Goal: Task Accomplishment & Management: Use online tool/utility

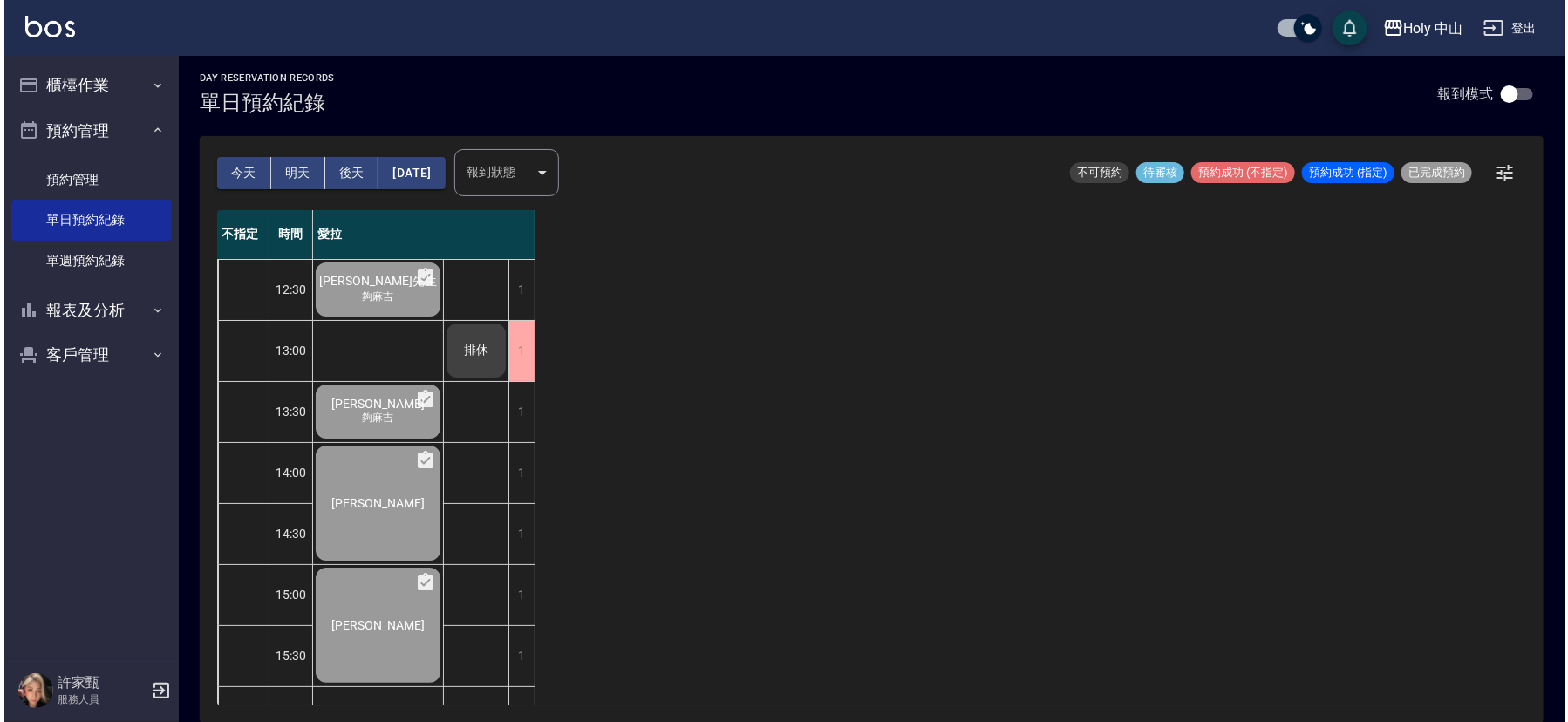
scroll to position [419, 0]
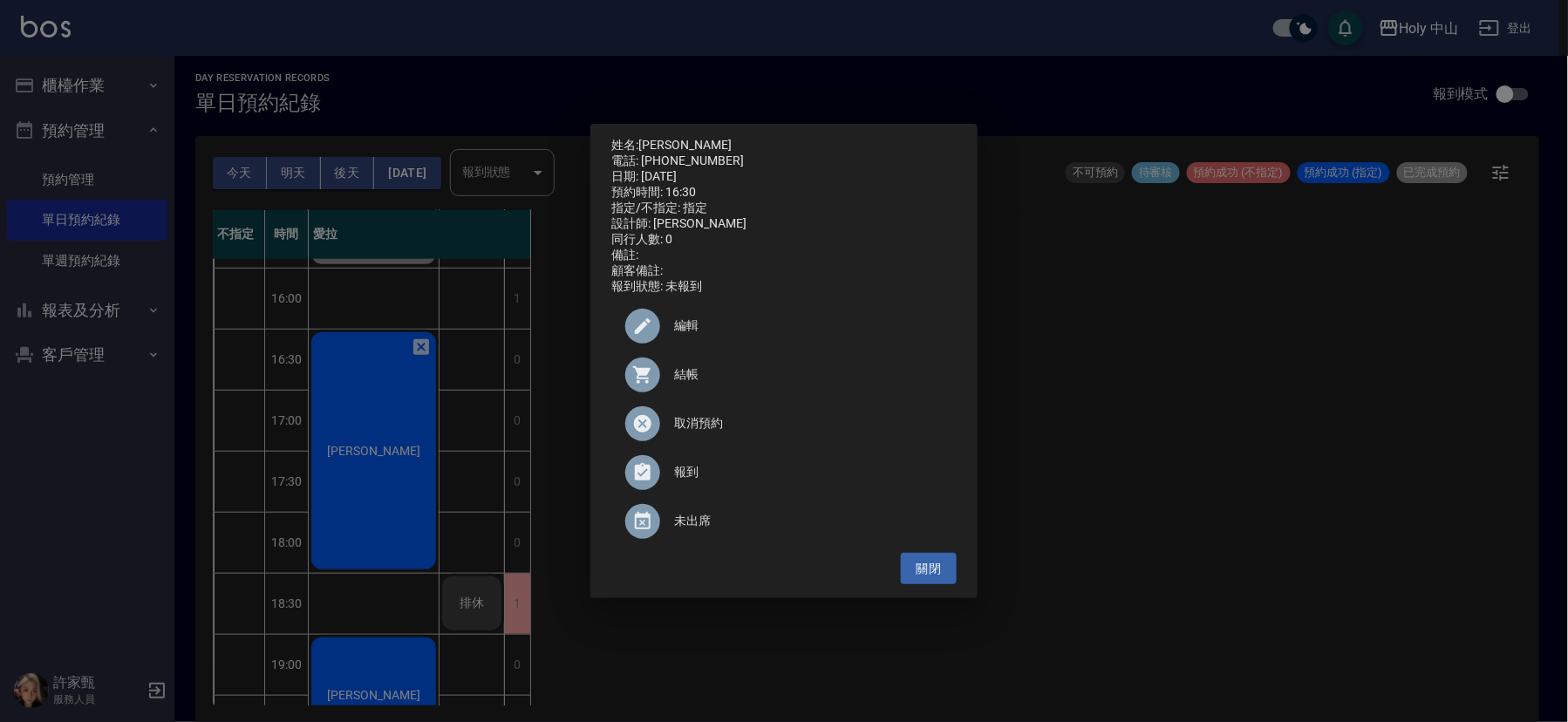
click at [682, 384] on span "結帳" at bounding box center [808, 374] width 268 height 18
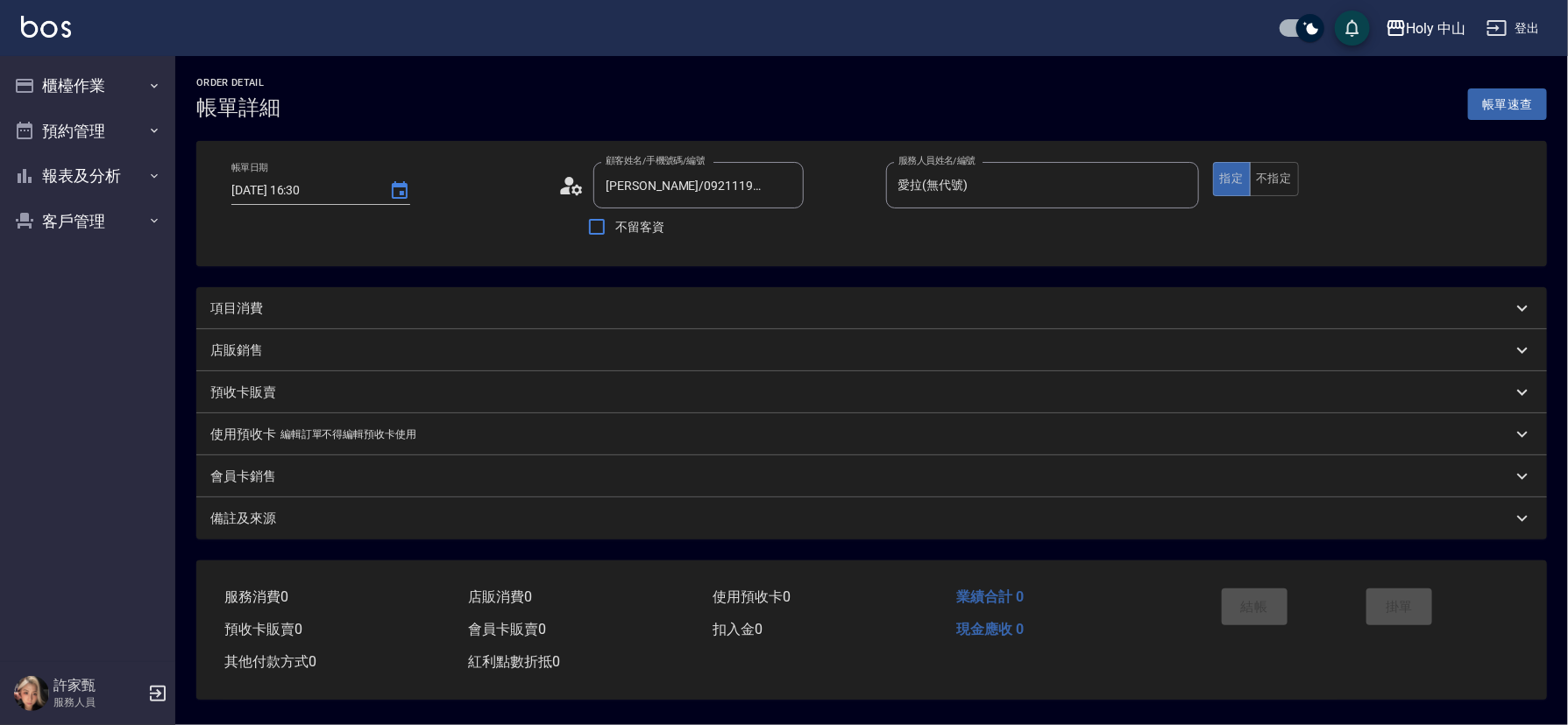
click at [533, 305] on div "項目消費" at bounding box center [860, 308] width 1301 height 18
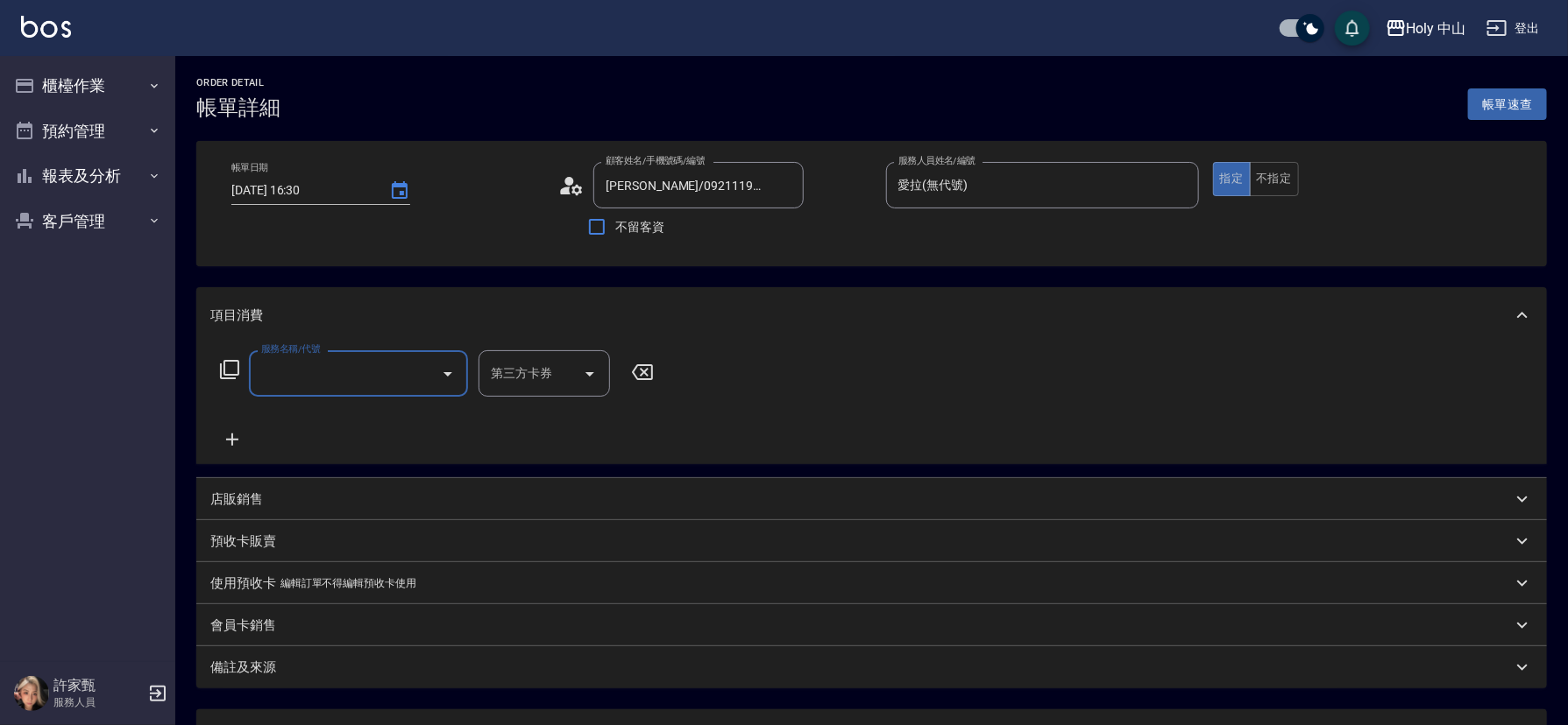
click at [447, 374] on icon "Open" at bounding box center [448, 375] width 9 height 5
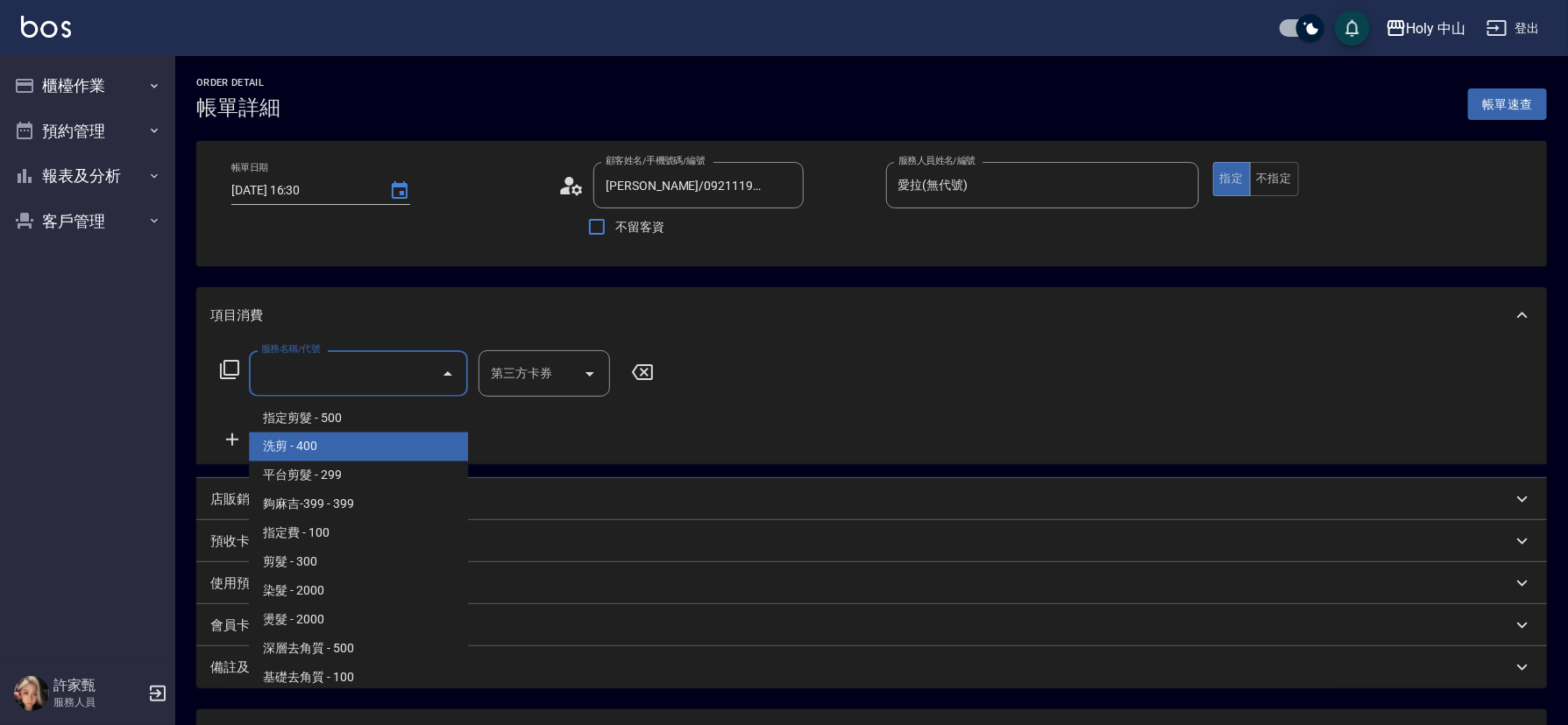
click at [362, 441] on span "洗剪 - 400" at bounding box center [358, 448] width 219 height 29
type input "洗剪(3)"
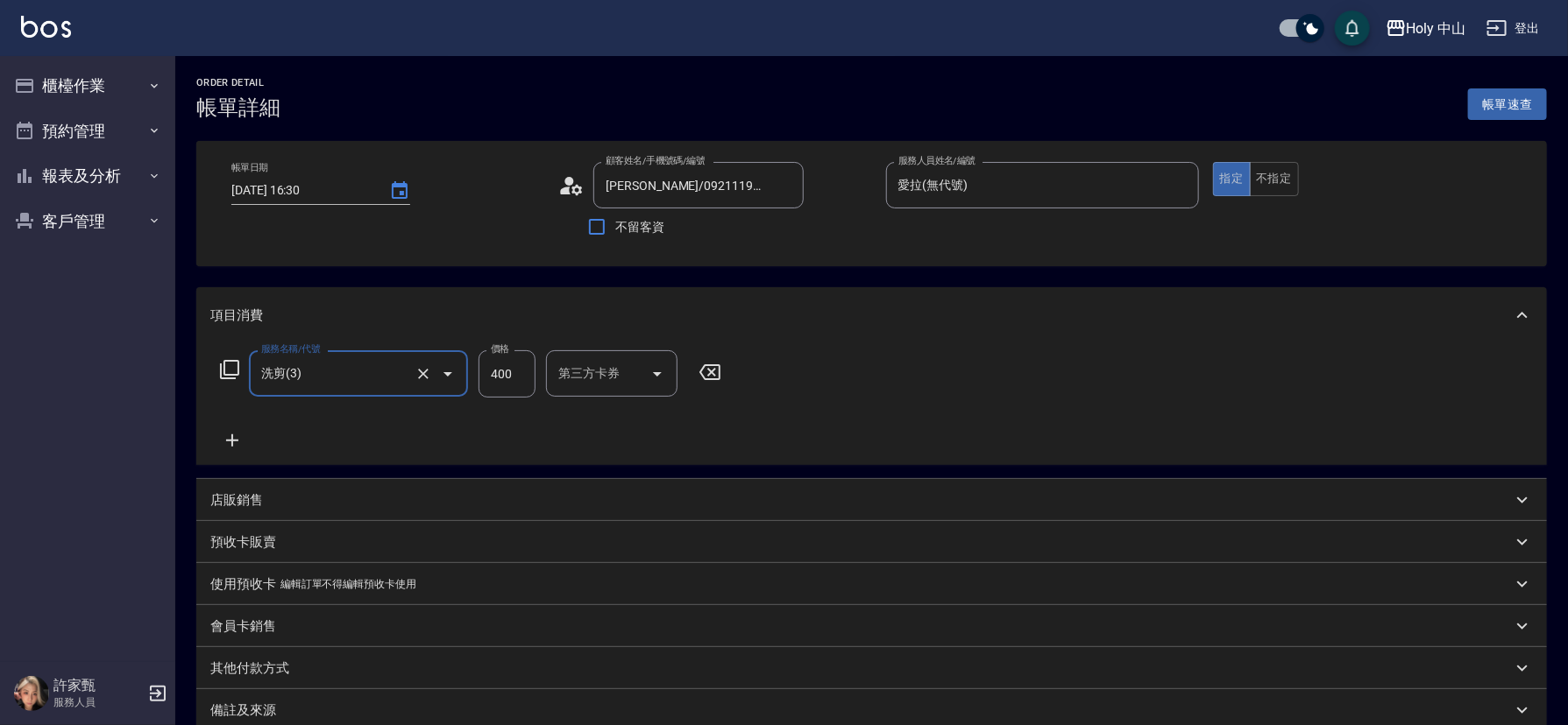
click at [505, 380] on input "400" at bounding box center [507, 374] width 57 height 48
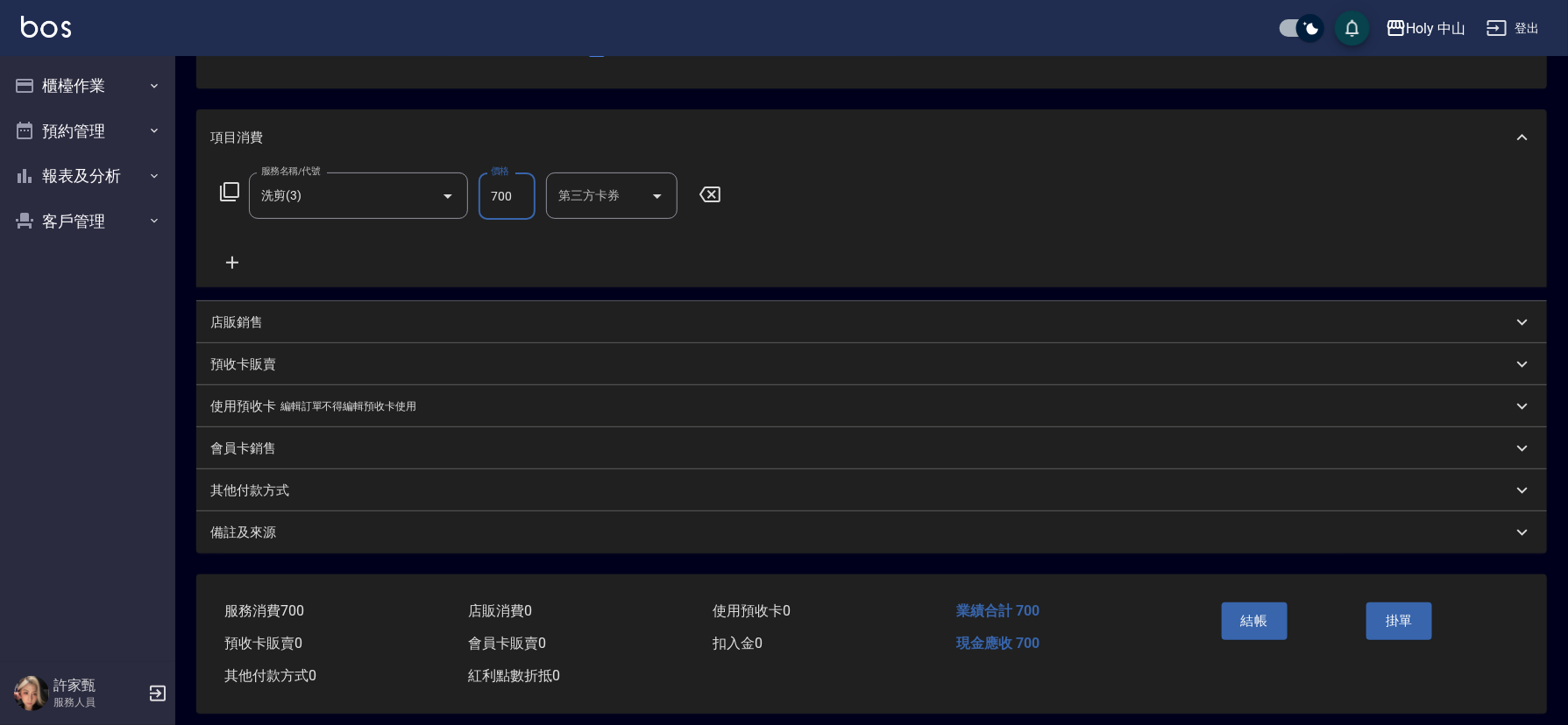
scroll to position [194, 0]
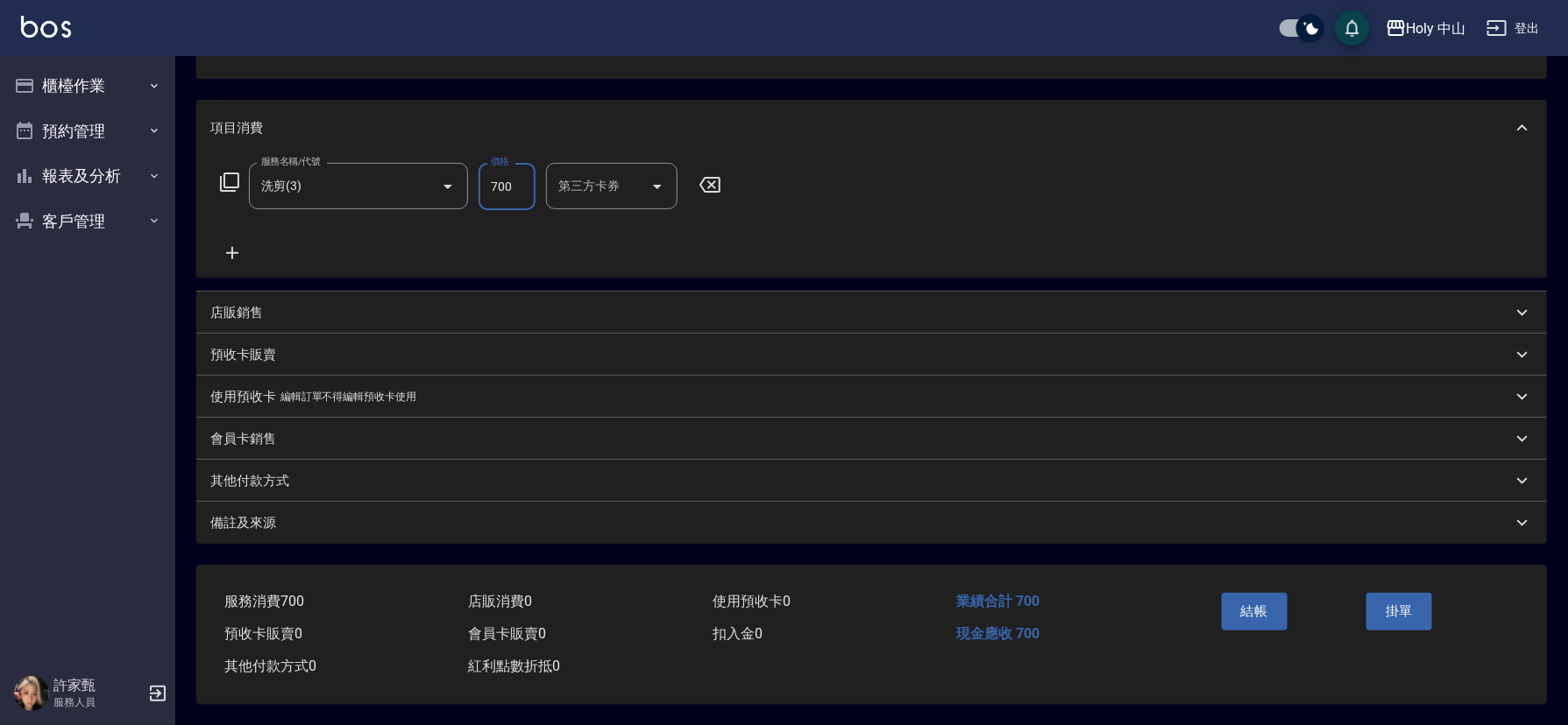
type input "700"
click at [652, 514] on div "備註及來源" at bounding box center [860, 523] width 1301 height 18
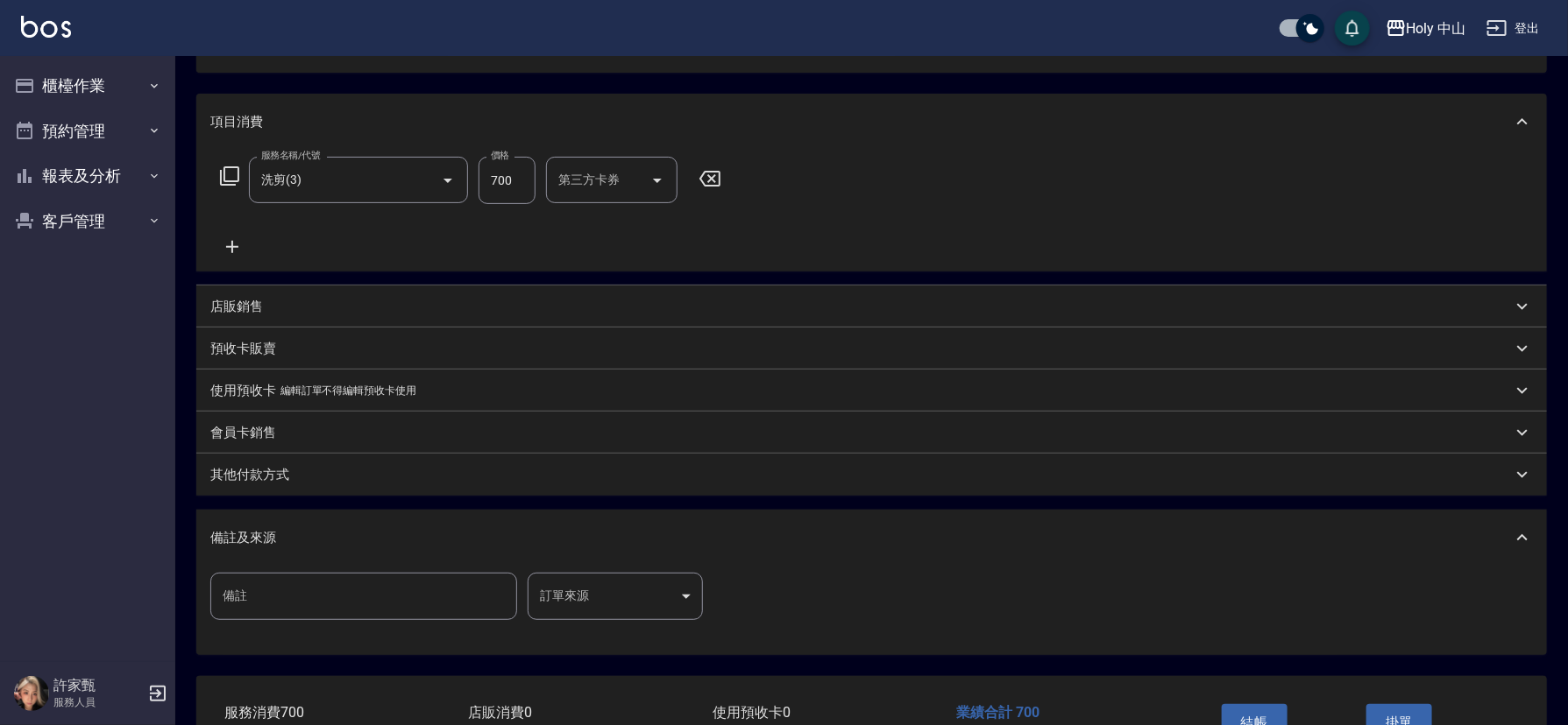
click at [594, 594] on body "Holy 中山 登出 櫃檯作業 打帳單 帳單列表 營業儀表板 現場電腦打卡 預約管理 預約管理 單日預約紀錄 單週預約紀錄 報表及分析 報表目錄 店家日報表 …" at bounding box center [784, 321] width 1568 height 1031
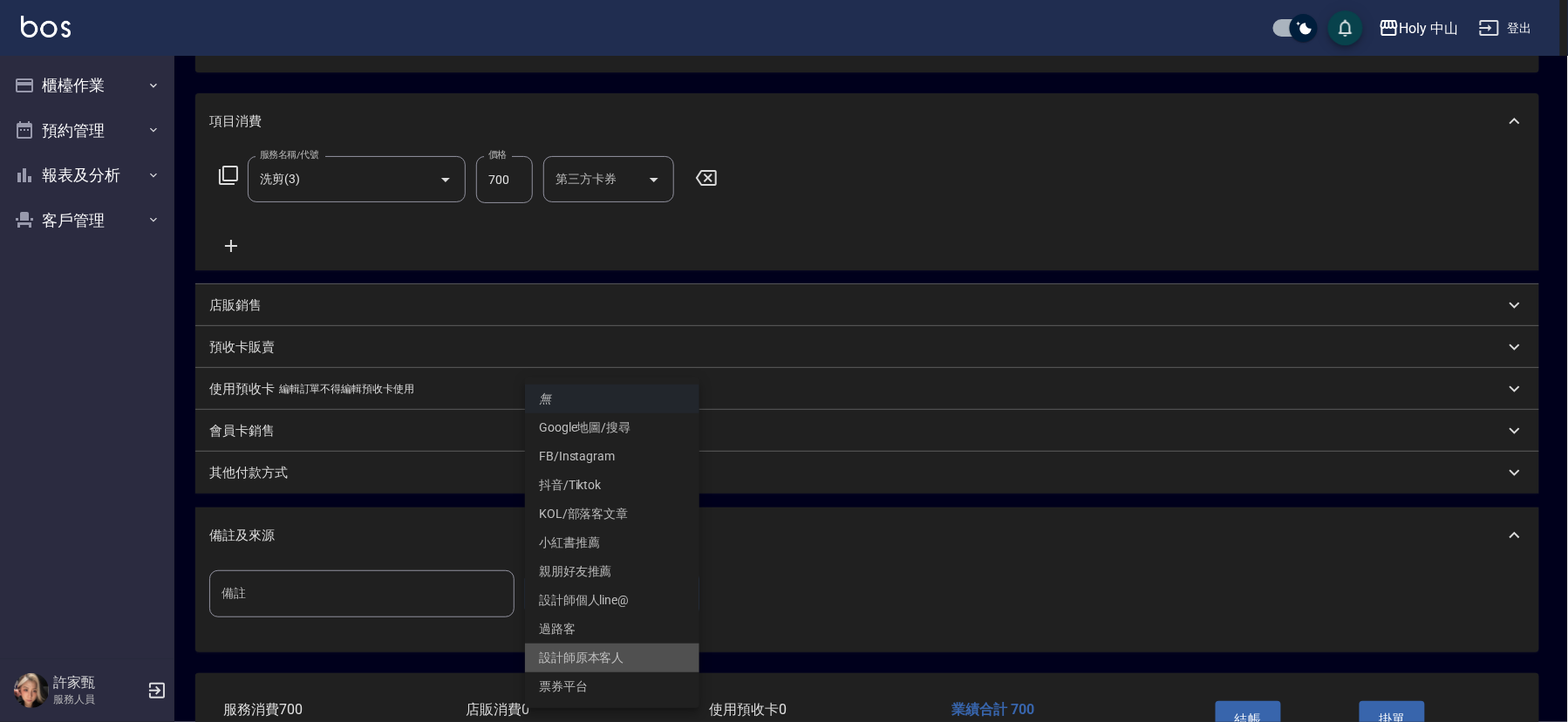
click at [595, 661] on li "設計師原本客人" at bounding box center [612, 658] width 174 height 29
type input "設計師原本客人"
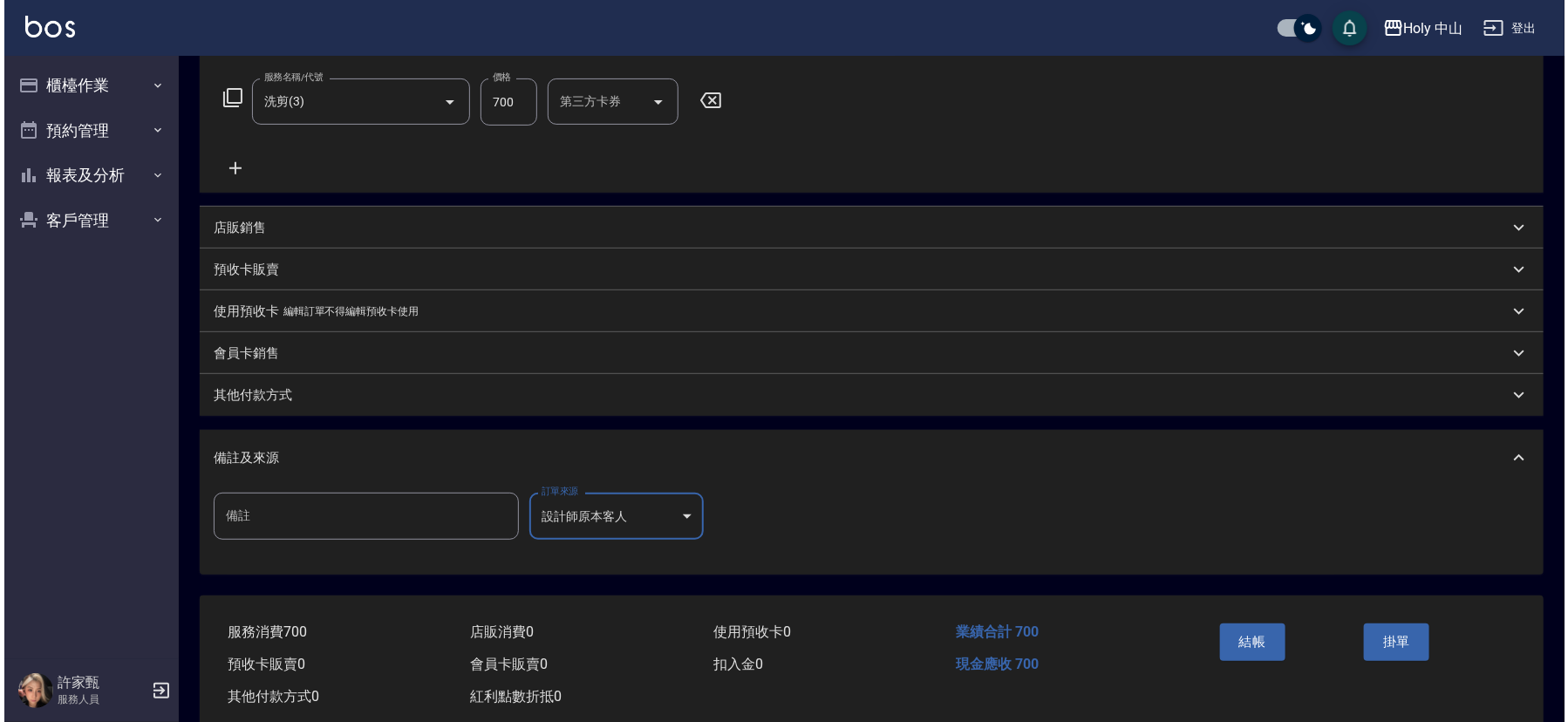
scroll to position [310, 0]
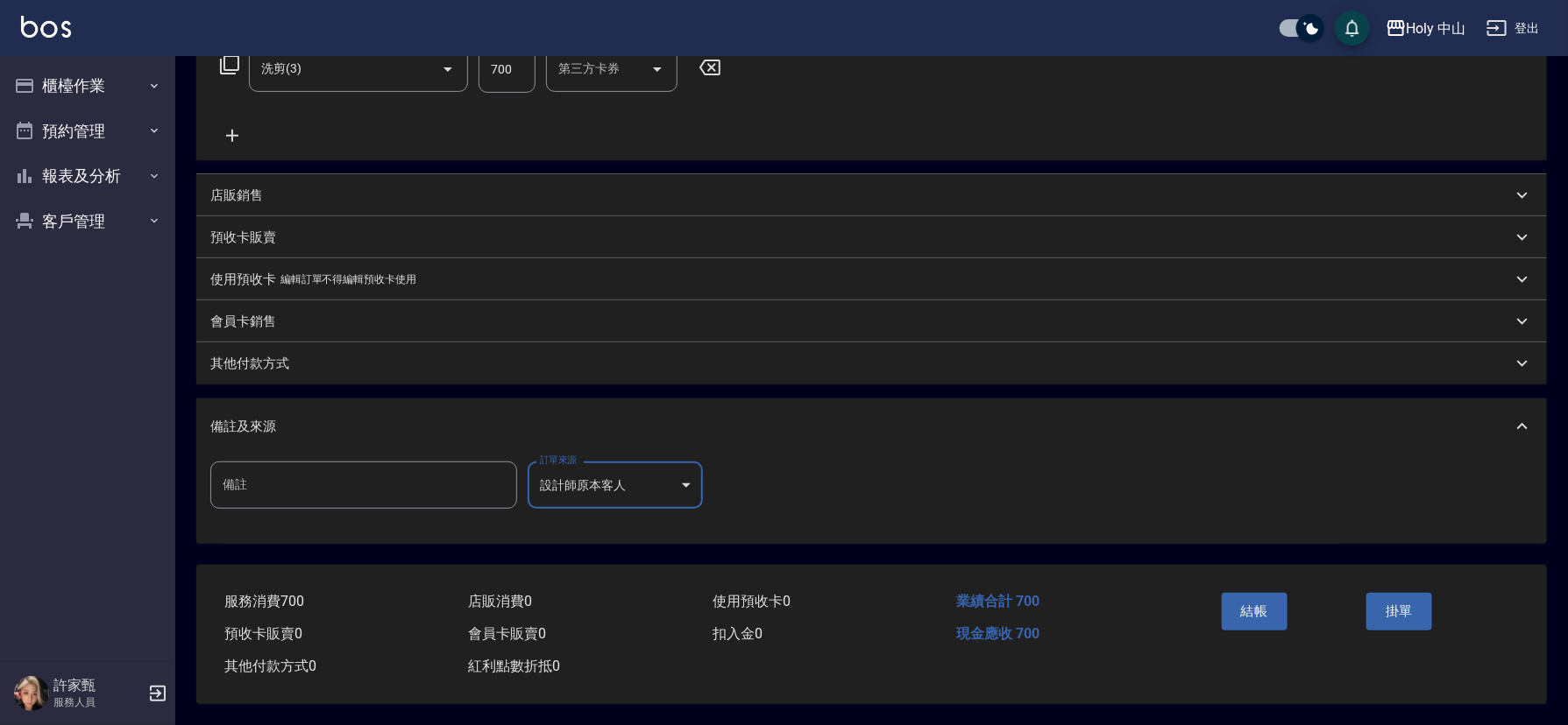
click at [1257, 612] on button "結帳" at bounding box center [1255, 611] width 66 height 37
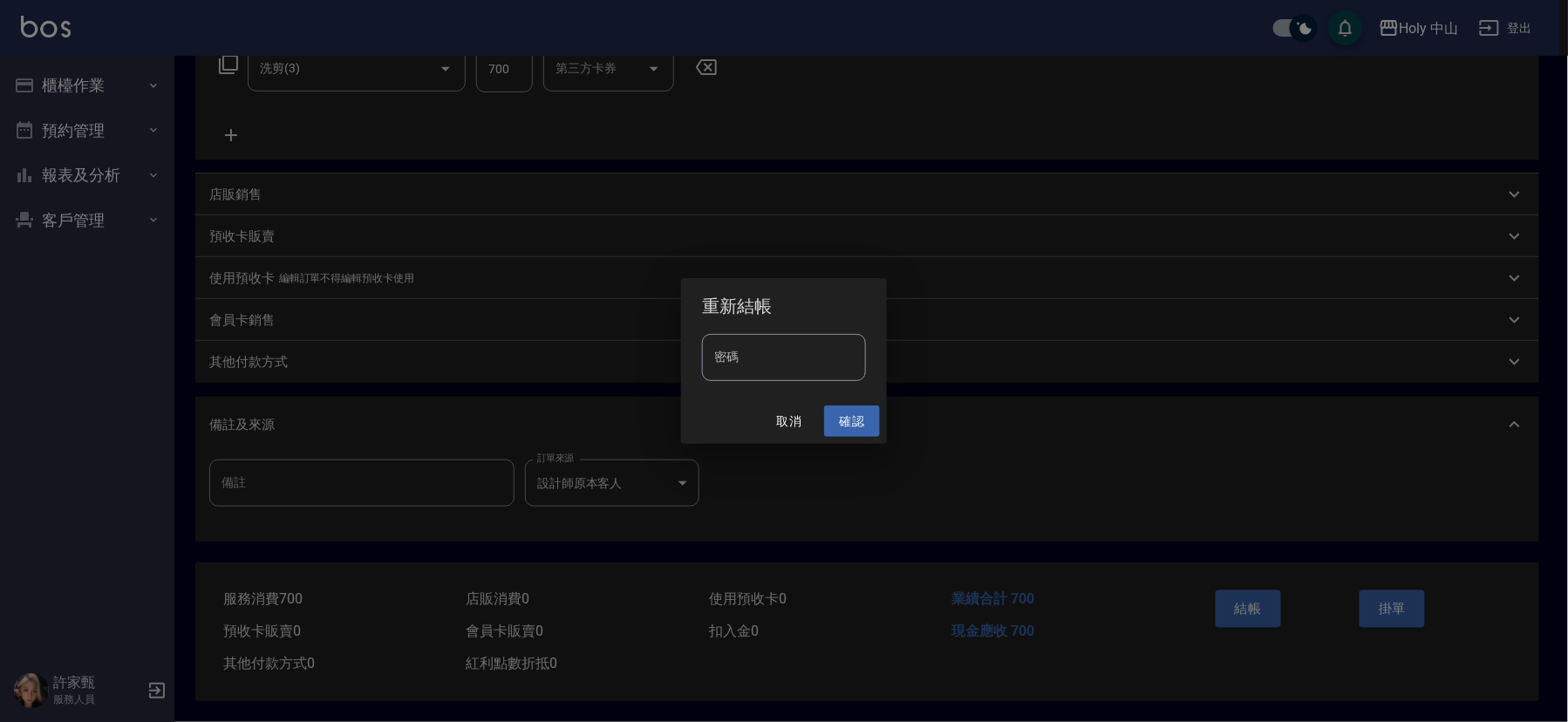
click at [846, 416] on button "確認" at bounding box center [852, 422] width 56 height 32
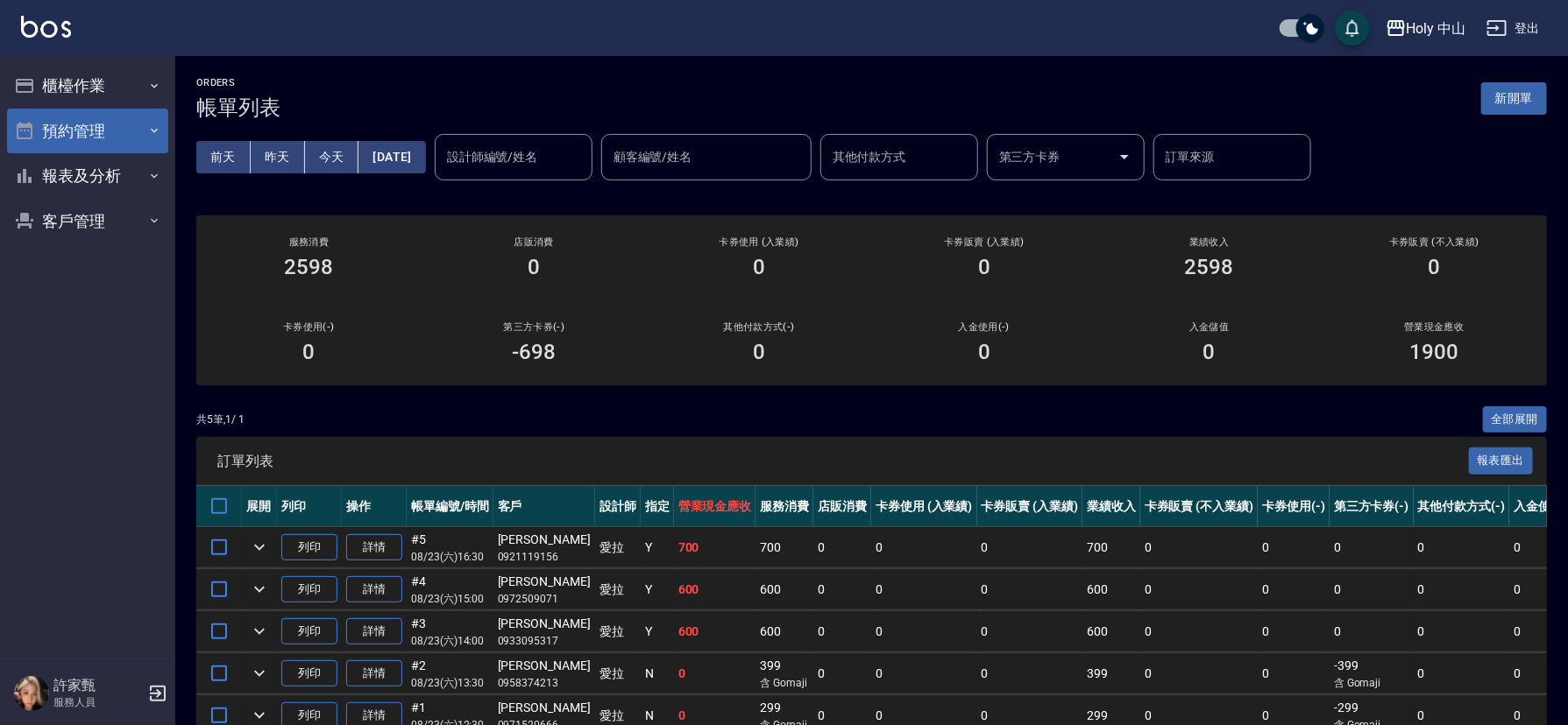
click at [147, 136] on icon "button" at bounding box center [154, 130] width 14 height 14
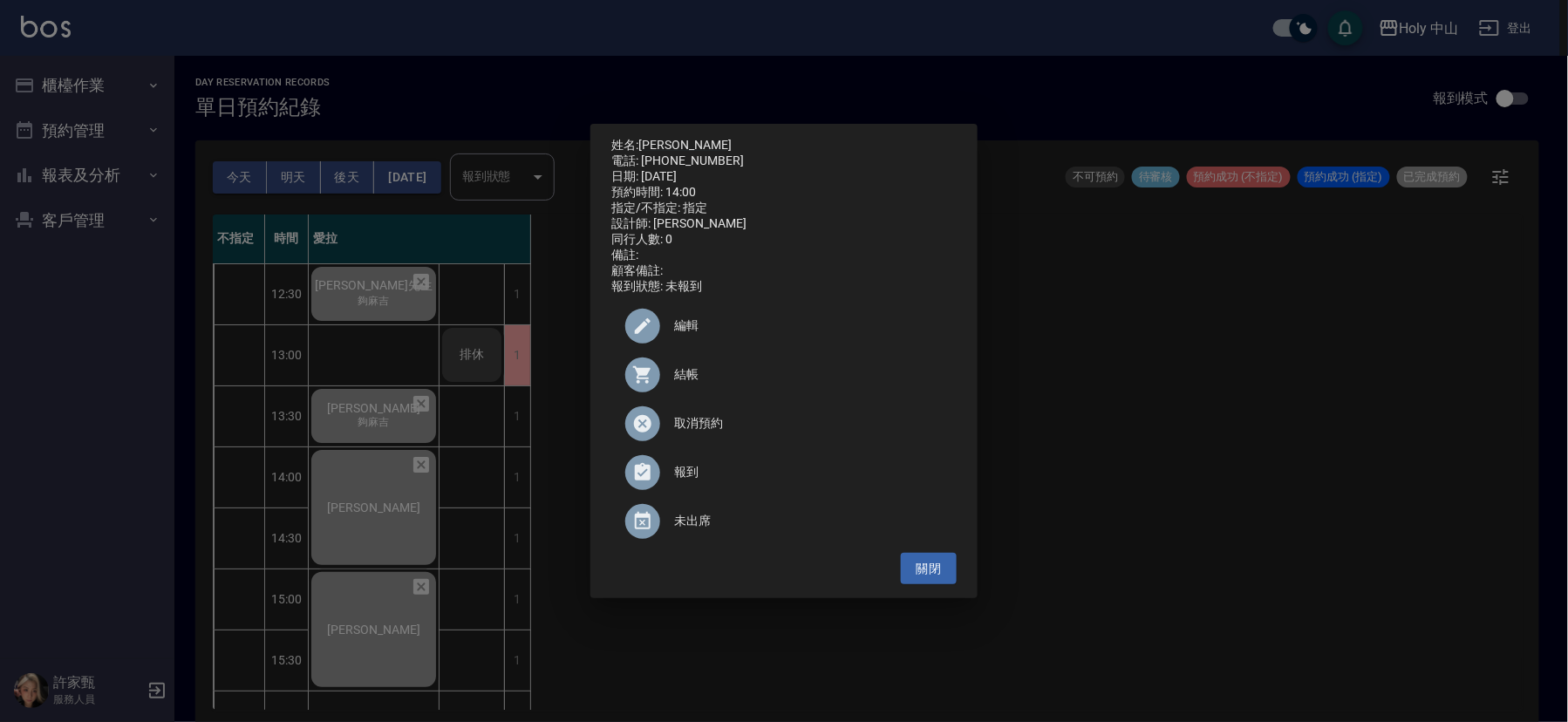
drag, startPoint x: 1367, startPoint y: 428, endPoint x: 1333, endPoint y: 427, distance: 34.0
click at [1365, 427] on div "姓名: 林詩瑜 電話: 0933095317 日期: 2025/08/23 預約時間: 14:00 指定/不指定: 指定 設計師: 愛拉 同行人數: 0 備註…" at bounding box center [784, 361] width 1568 height 722
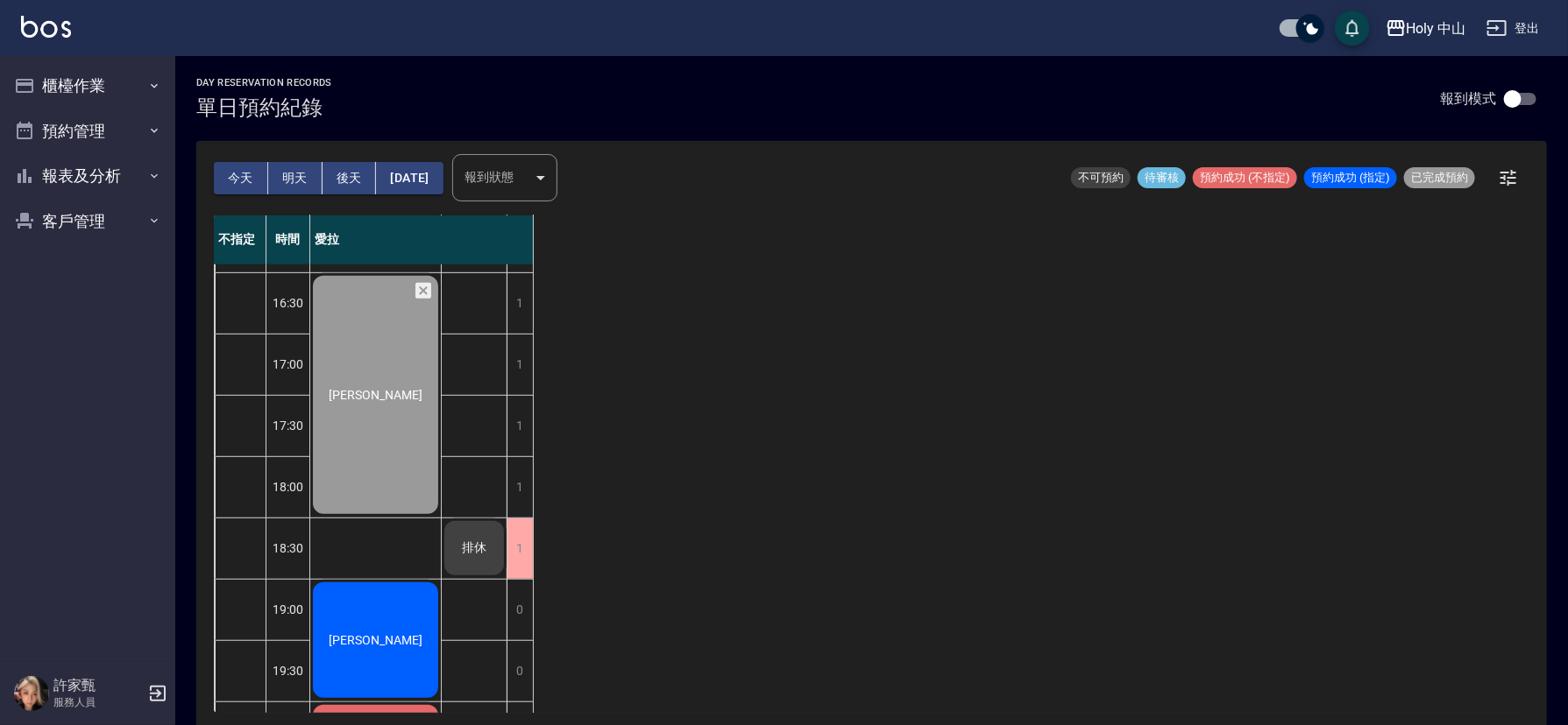
scroll to position [526, 0]
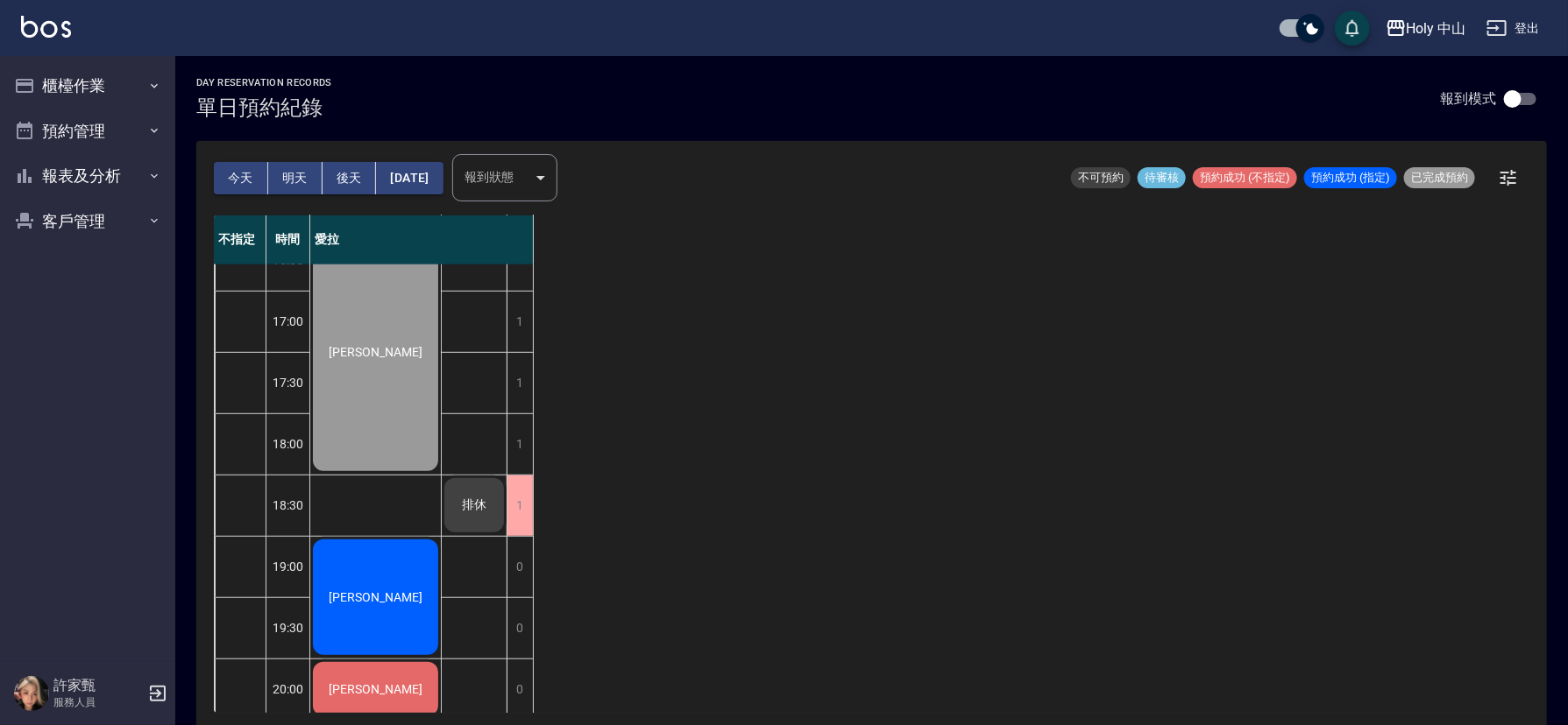
click at [395, 505] on div "吳先生 夠麻吉 陳先生 夠麻吉 林詩瑜 黃逸群 孫懷義 李齊 薛先生" at bounding box center [376, 230] width 131 height 981
click at [154, 83] on icon "button" at bounding box center [154, 86] width 14 height 14
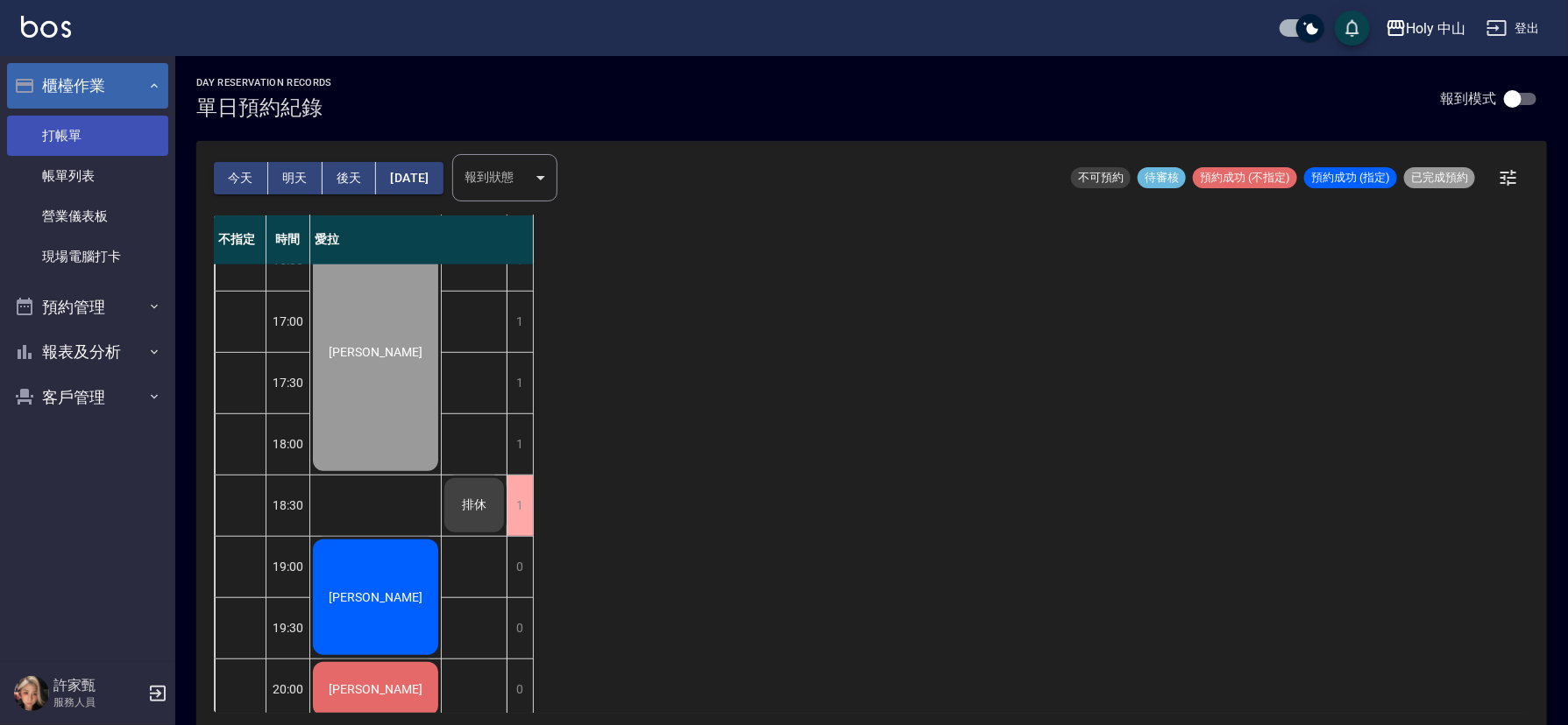
click at [118, 137] on link "打帳單" at bounding box center [88, 135] width 162 height 40
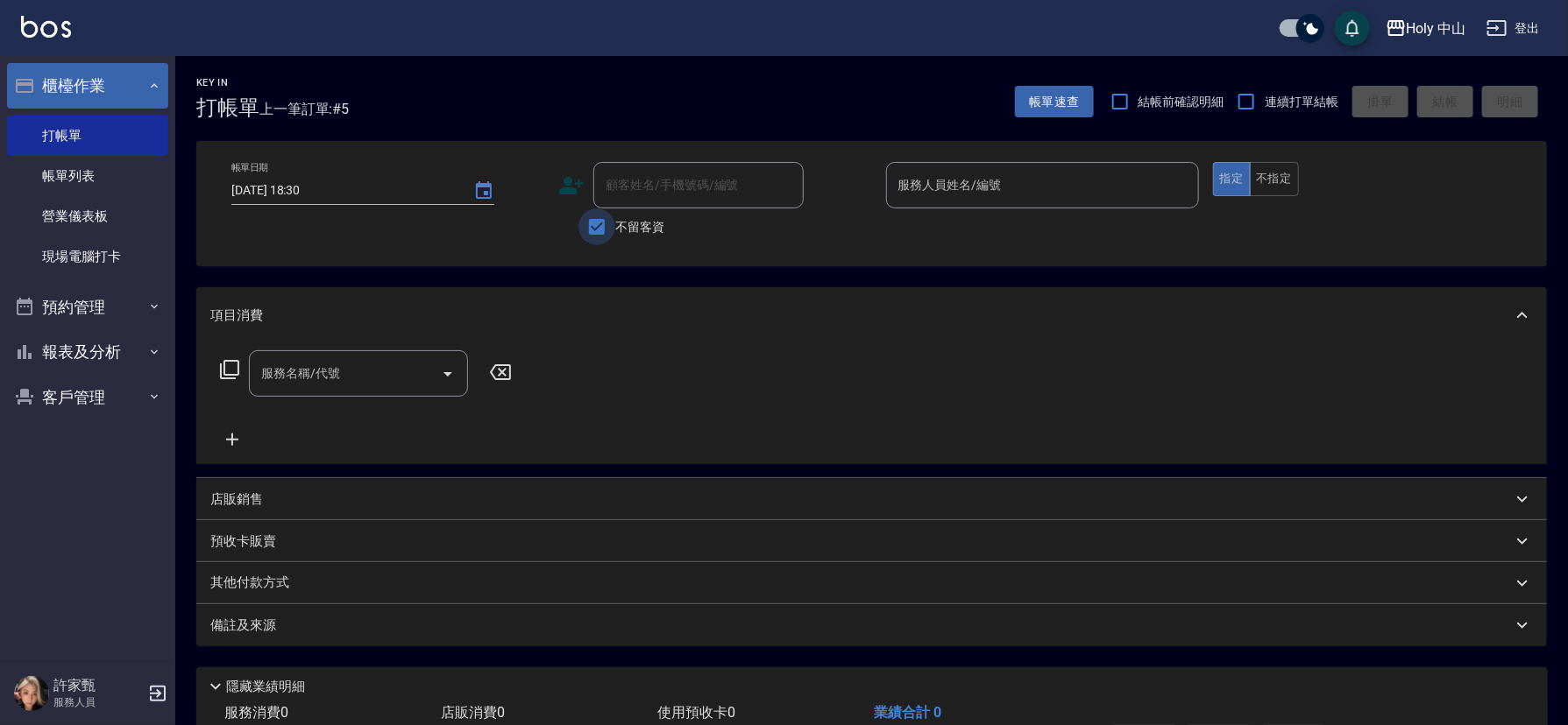
click at [588, 224] on input "不留客資" at bounding box center [597, 227] width 37 height 37
checkbox input "false"
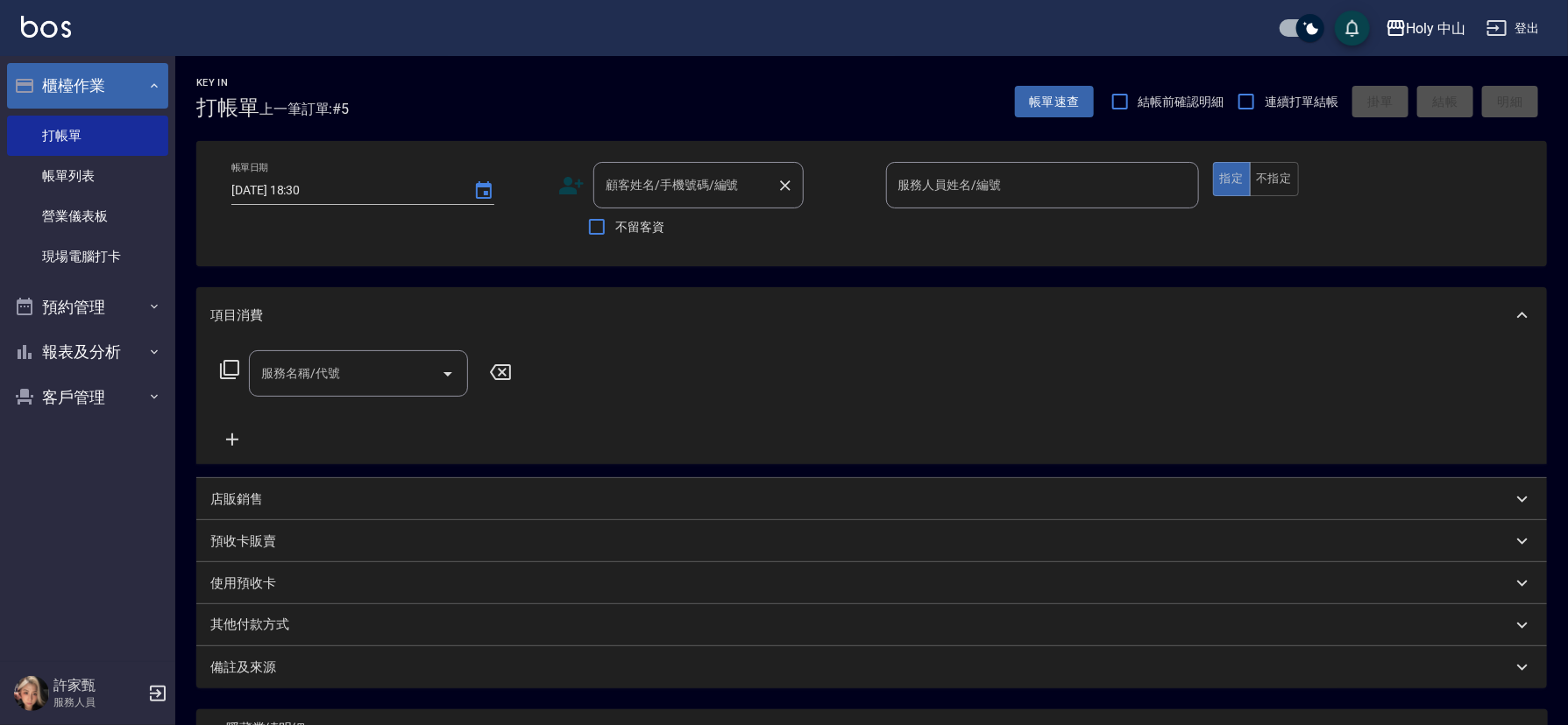
click at [646, 181] on div "顧客姓名/手機號碼/編號 顧客姓名/手機號碼/編號" at bounding box center [698, 186] width 210 height 47
click at [699, 228] on li "林思妤/0988508426/" at bounding box center [699, 230] width 210 height 29
type input "林思妤/0988508426/"
type input "愛拉(無代號)"
click at [345, 378] on input "服務名稱/代號" at bounding box center [346, 374] width 177 height 31
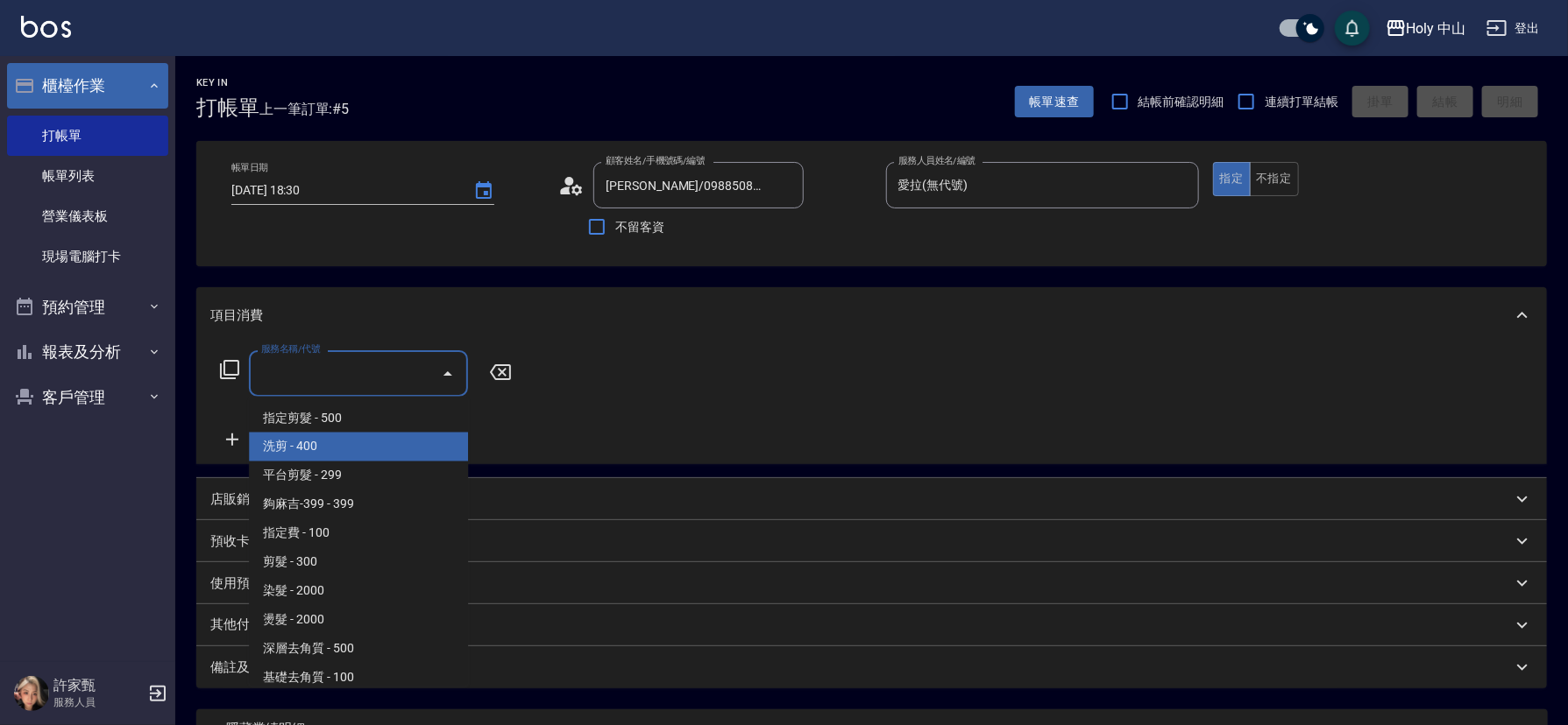
click at [322, 440] on span "洗剪 - 400" at bounding box center [358, 448] width 219 height 29
type input "洗剪(3)"
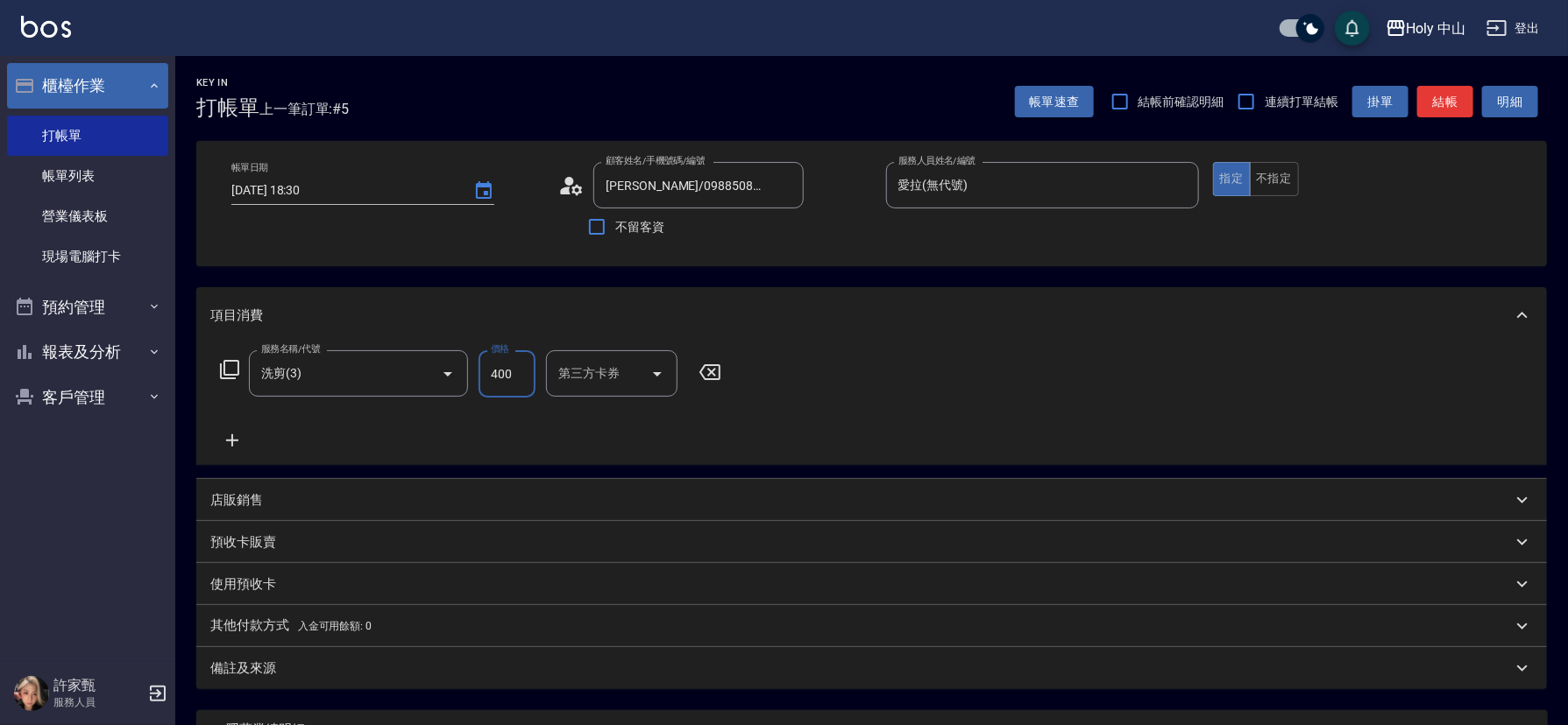
click at [501, 374] on input "400" at bounding box center [507, 374] width 57 height 48
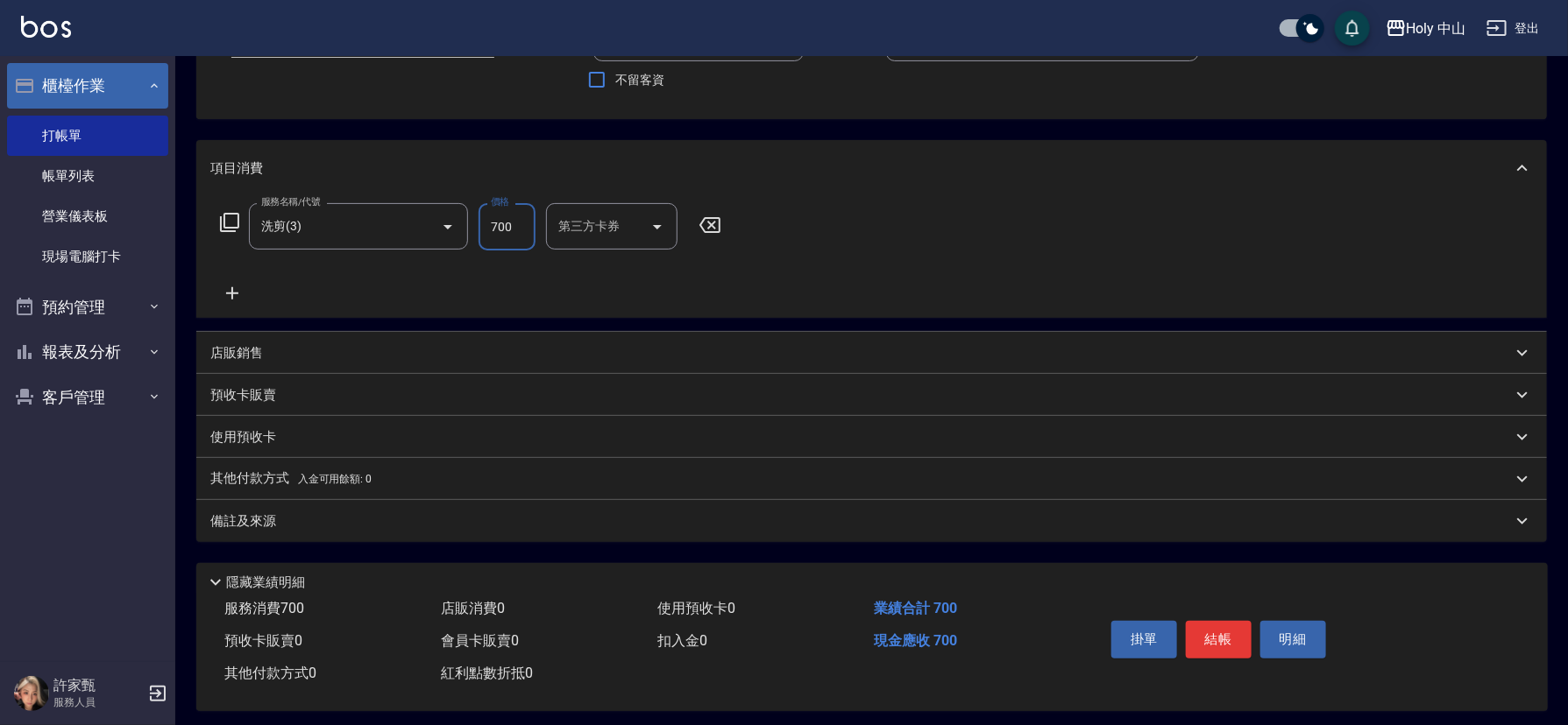
scroll to position [160, 0]
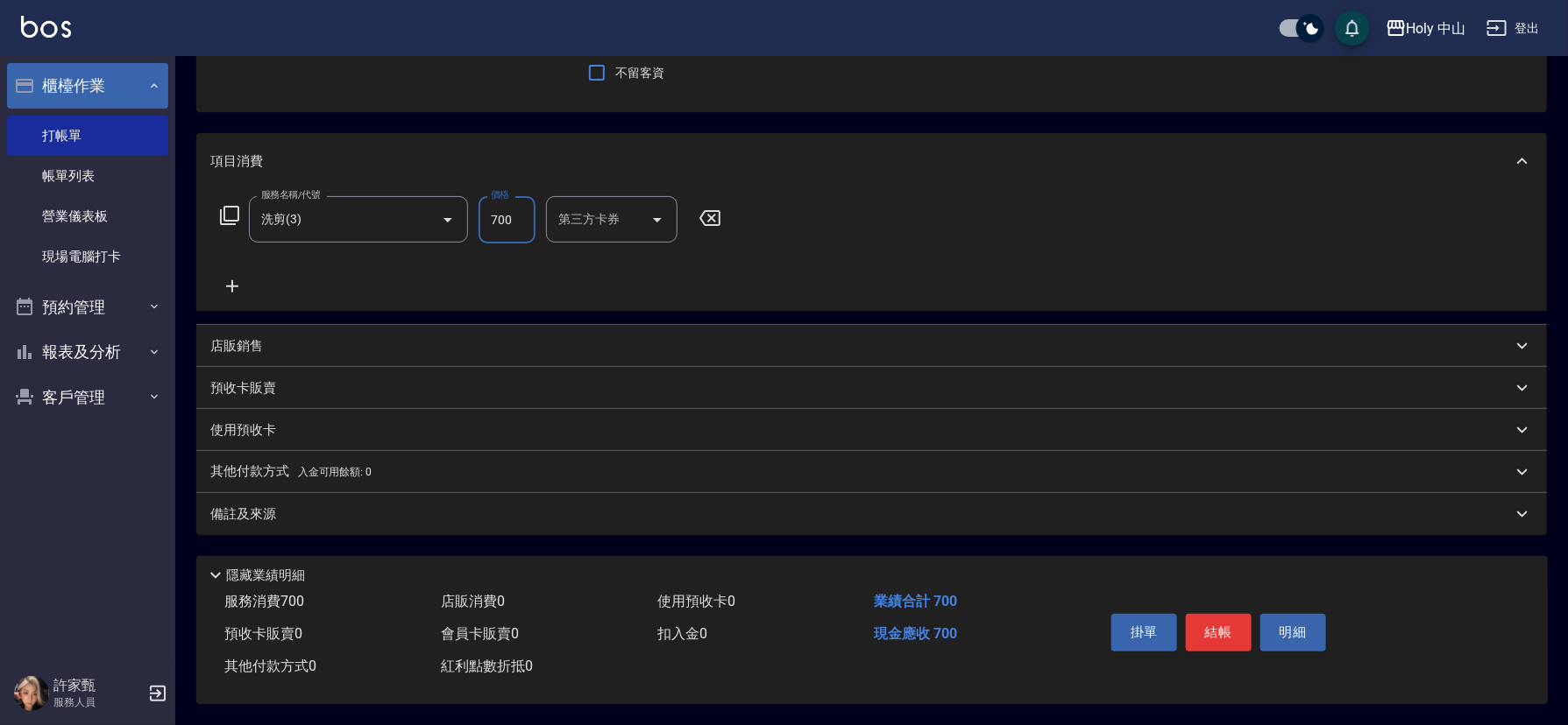
type input "700"
click at [735, 505] on div "備註及來源" at bounding box center [860, 514] width 1301 height 18
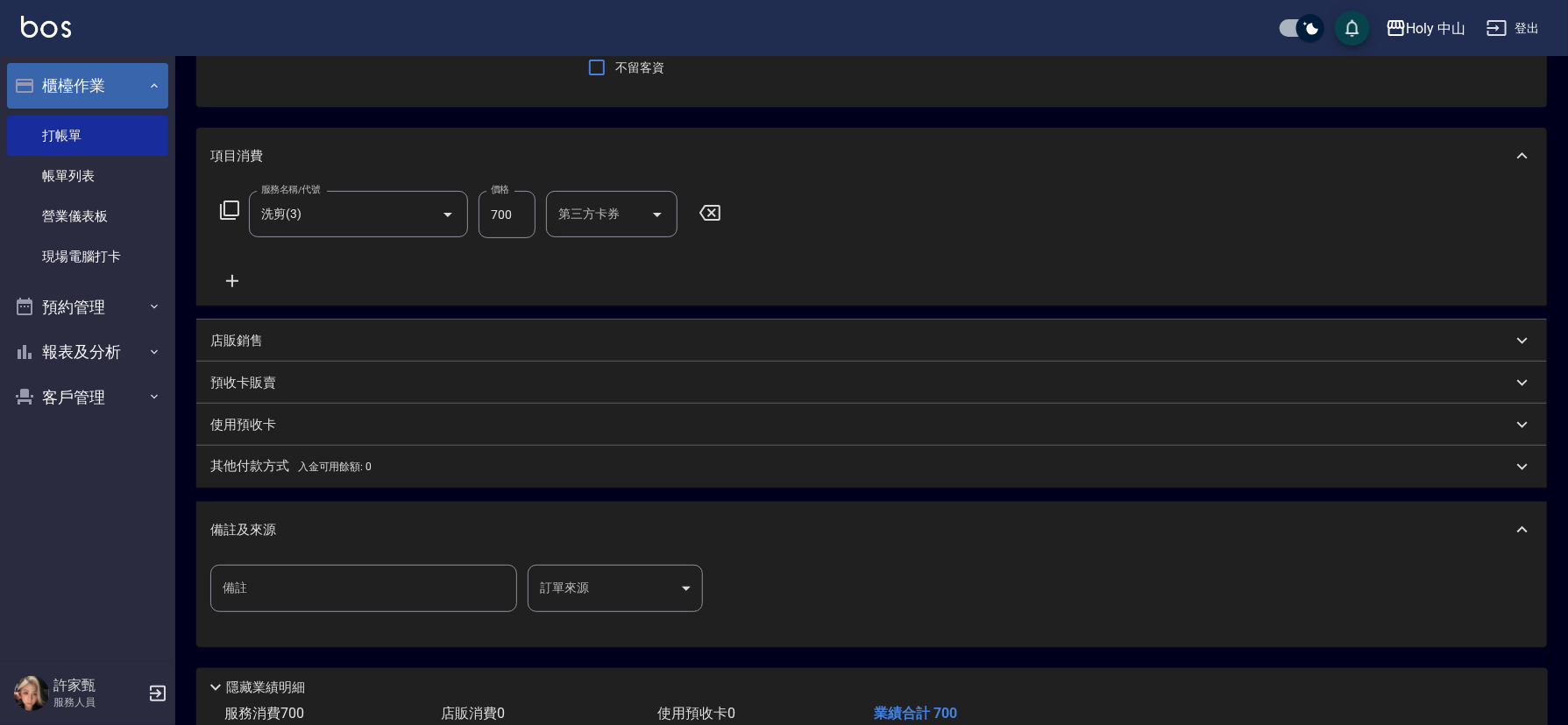
click at [583, 593] on body "Holy 中山 登出 櫃檯作業 打帳單 帳單列表 營業儀表板 現場電腦打卡 預約管理 預約管理 單日預約紀錄 單週預約紀錄 報表及分析 報表目錄 店家日報表 …" at bounding box center [784, 339] width 1568 height 997
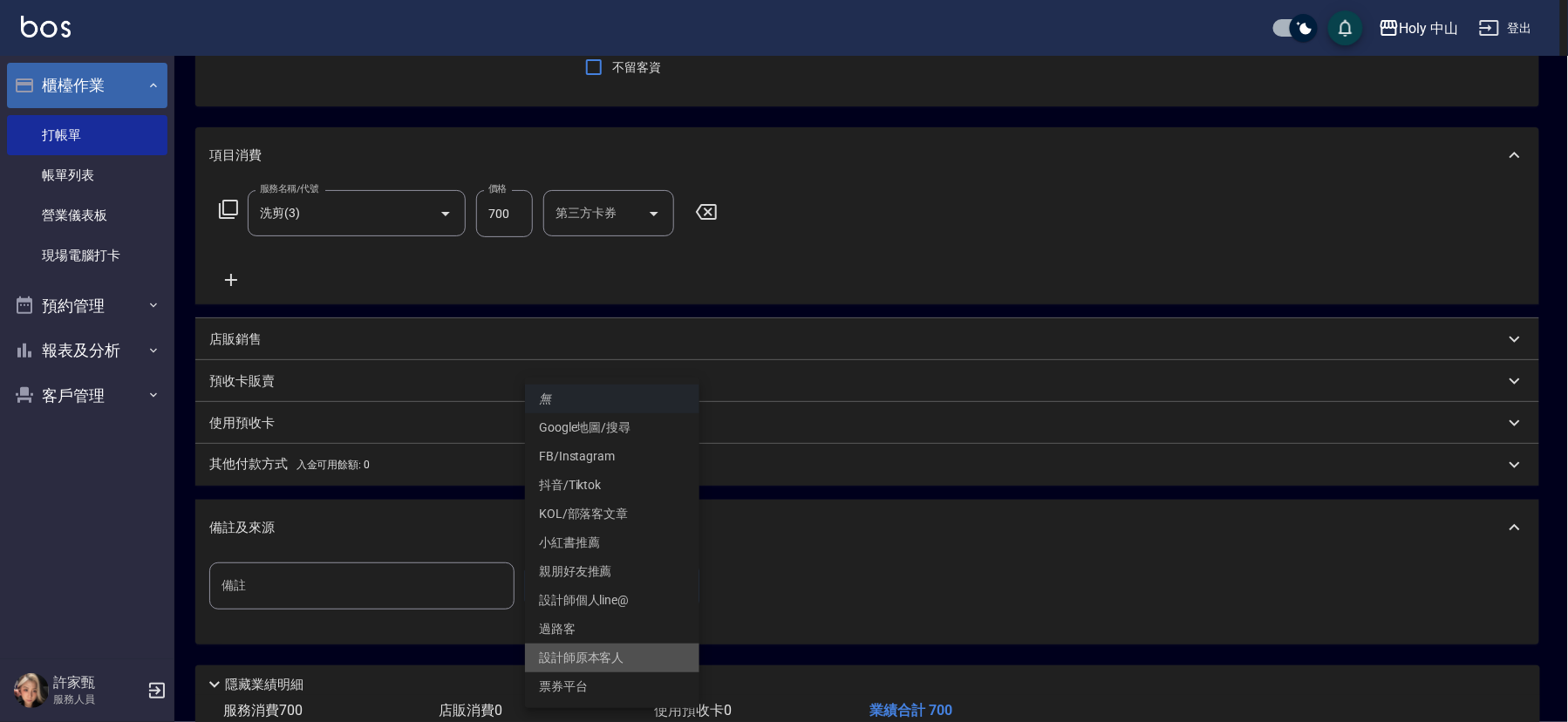
click at [598, 659] on li "設計師原本客人" at bounding box center [612, 658] width 174 height 29
type input "設計師原本客人"
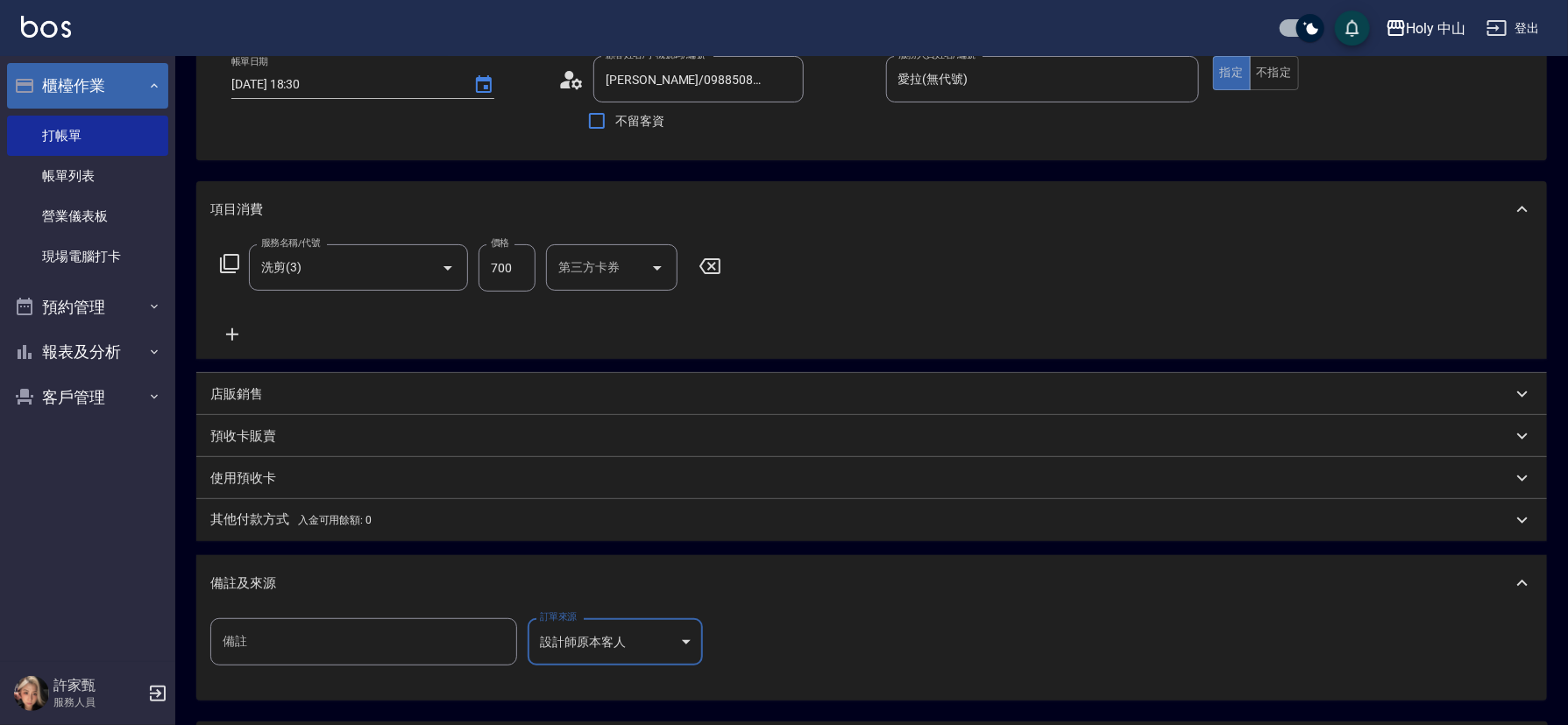
scroll to position [277, 0]
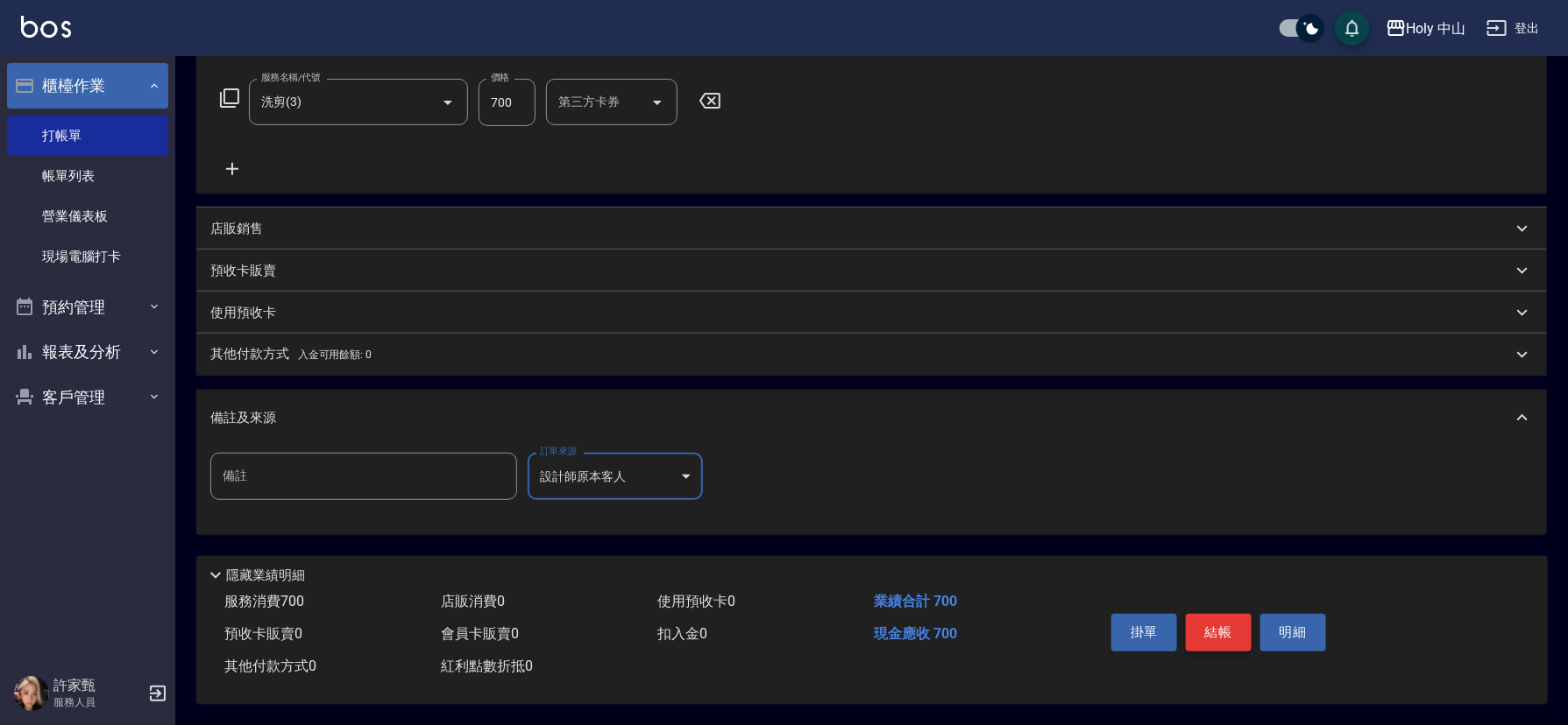
click at [1213, 618] on button "結帳" at bounding box center [1219, 633] width 66 height 37
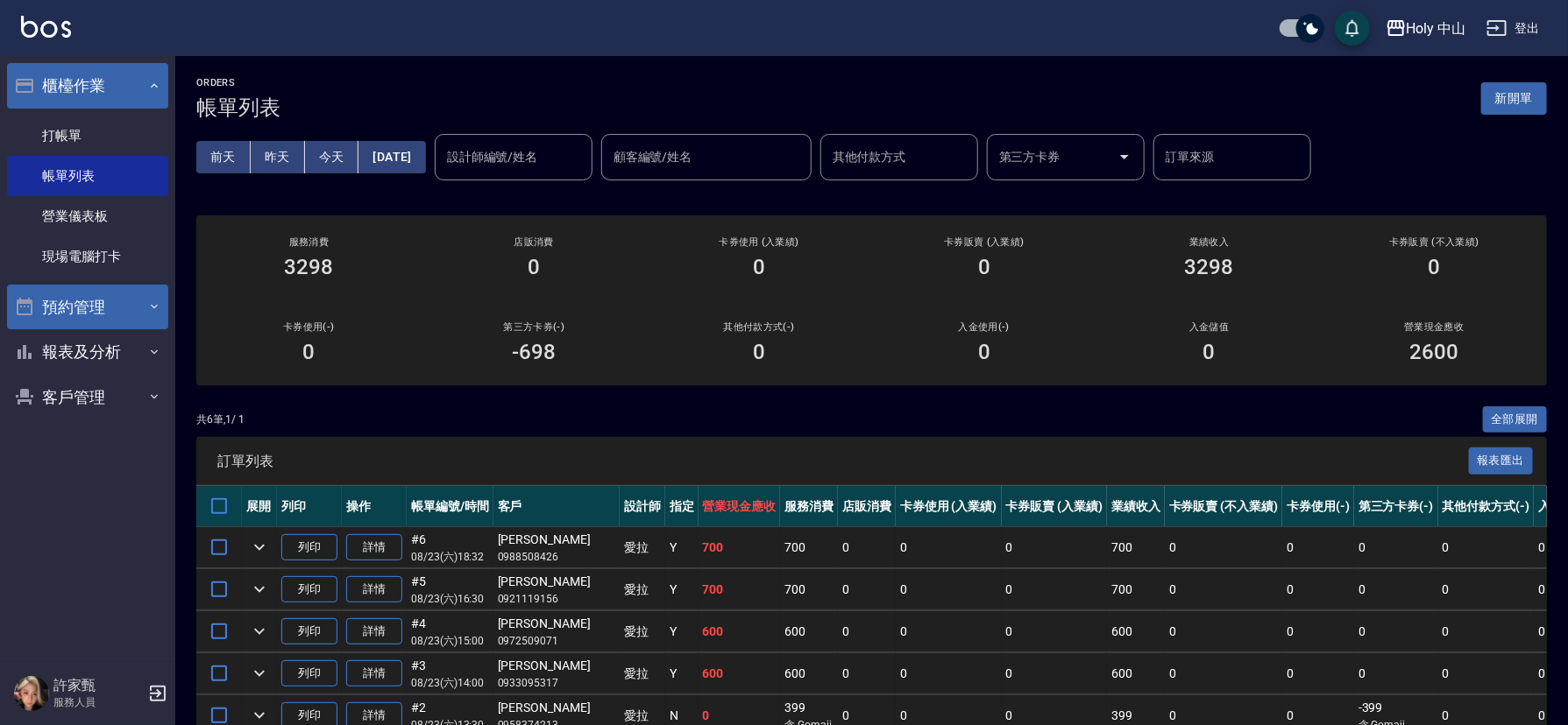
click at [79, 303] on button "預約管理" at bounding box center [88, 308] width 162 height 46
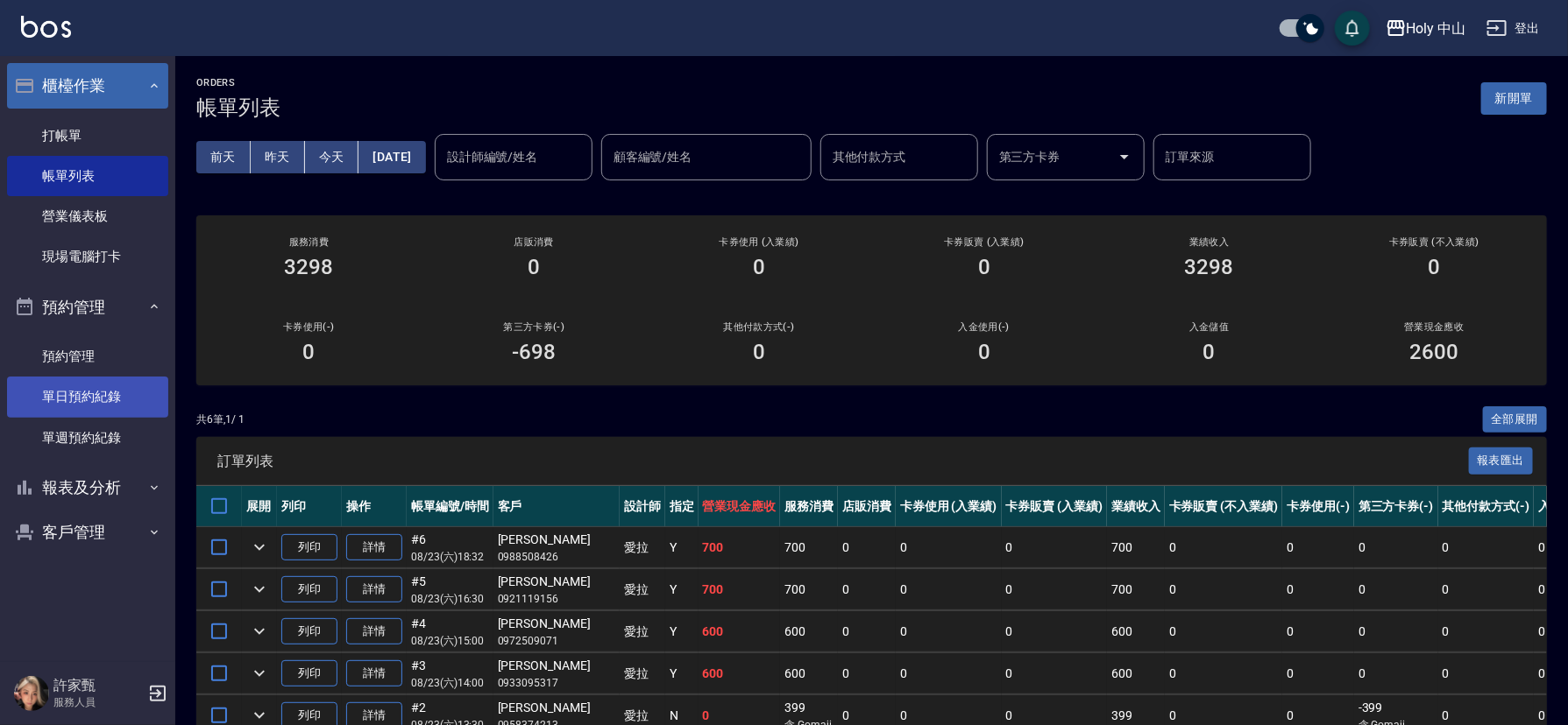
click at [91, 393] on link "單日預約紀錄" at bounding box center [88, 396] width 162 height 40
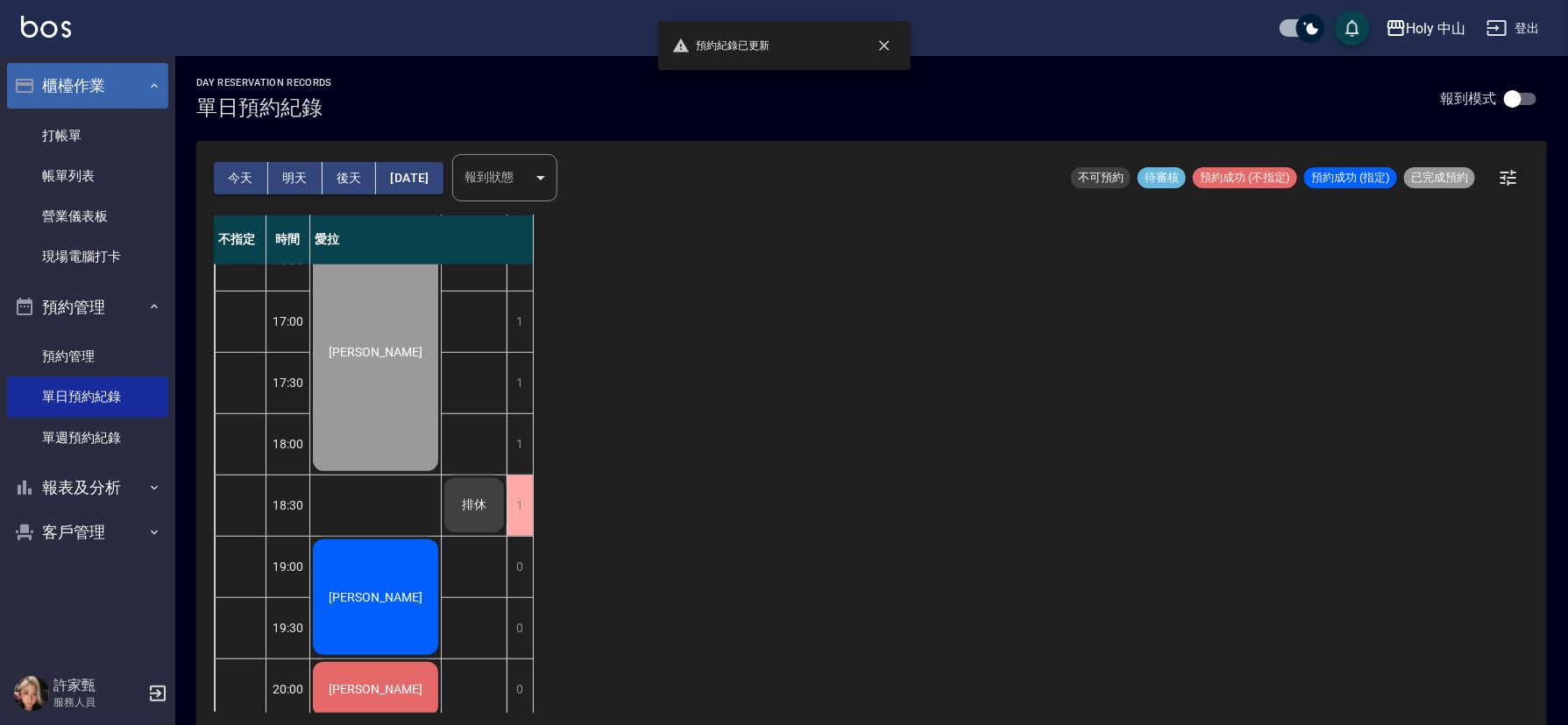
scroll to position [552, 0]
